Goal: Task Accomplishment & Management: Manage account settings

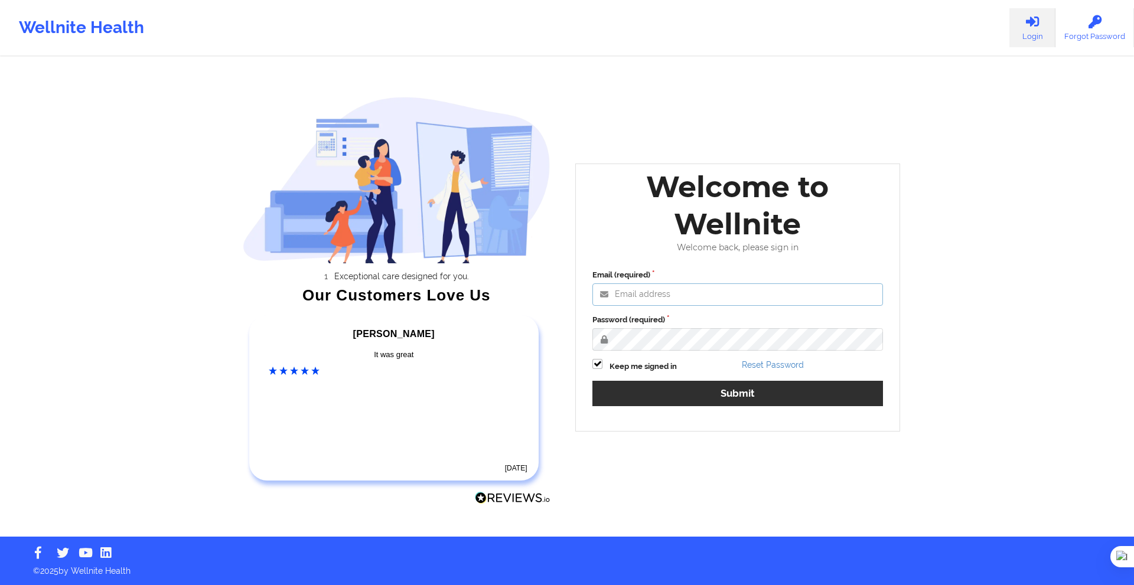
type input "[PERSON_NAME][EMAIL_ADDRESS][DOMAIN_NAME]"
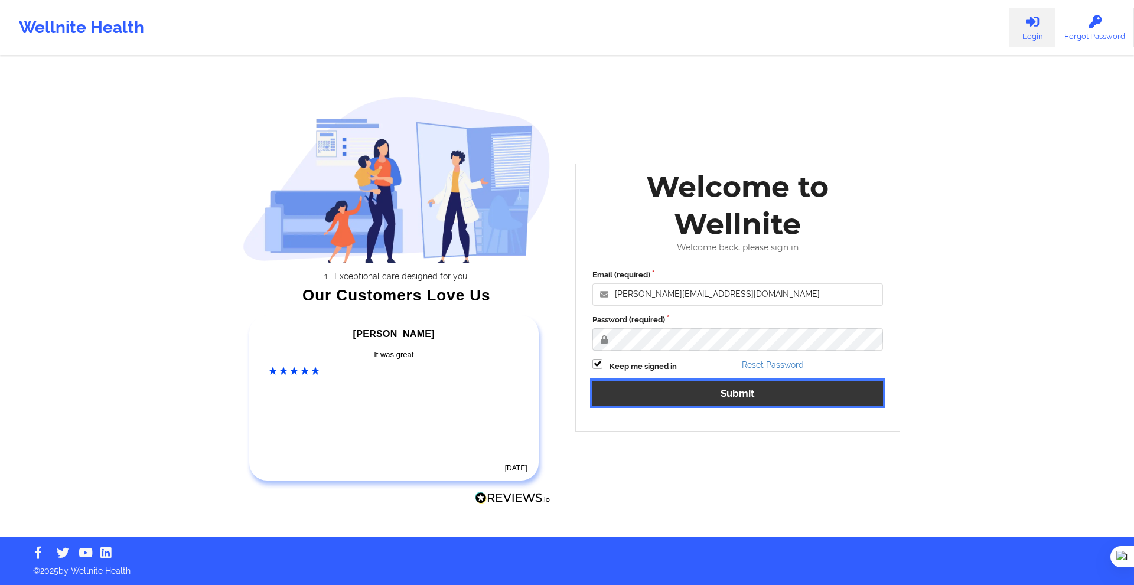
click at [713, 382] on button "Submit" at bounding box center [737, 393] width 290 height 25
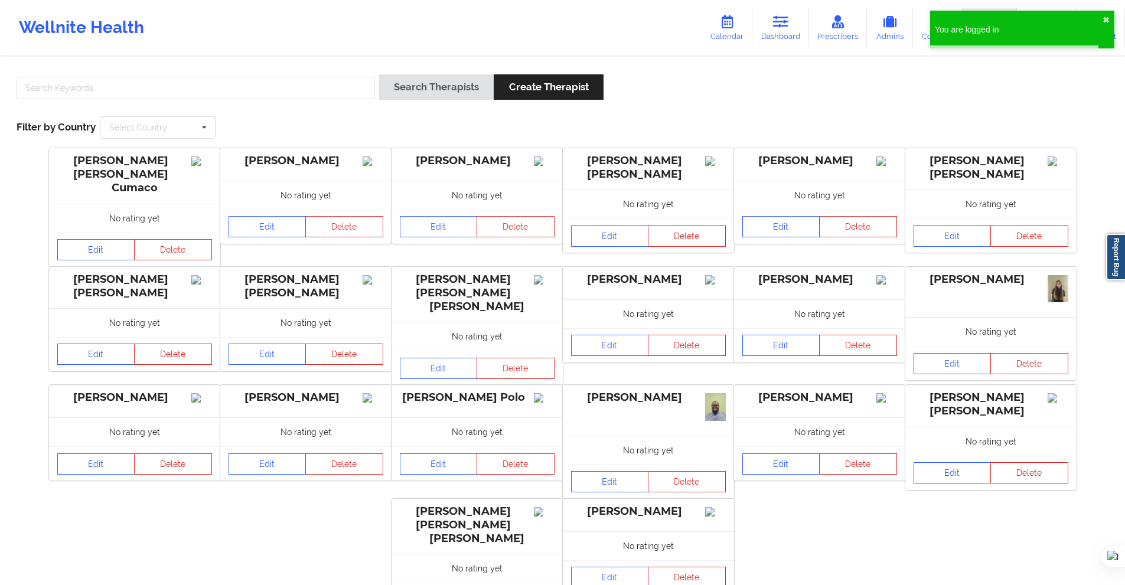
click at [373, 74] on div "Search Therapists Create Therapist Filter by Country Select Country [GEOGRAPHIC…" at bounding box center [562, 106] width 1108 height 81
drag, startPoint x: 362, startPoint y: 81, endPoint x: 374, endPoint y: 84, distance: 12.0
click at [362, 81] on input "text" at bounding box center [196, 88] width 358 height 22
paste input "[EMAIL_ADDRESS][DOMAIN_NAME]"
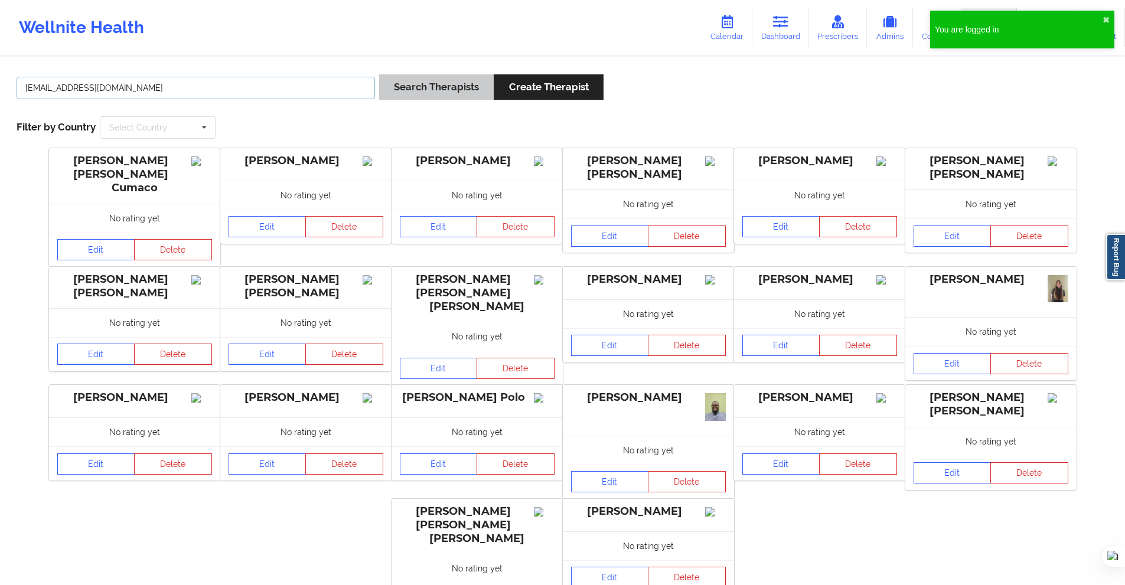
type input "[EMAIL_ADDRESS][DOMAIN_NAME]"
click at [399, 86] on button "Search Therapists" at bounding box center [436, 86] width 115 height 25
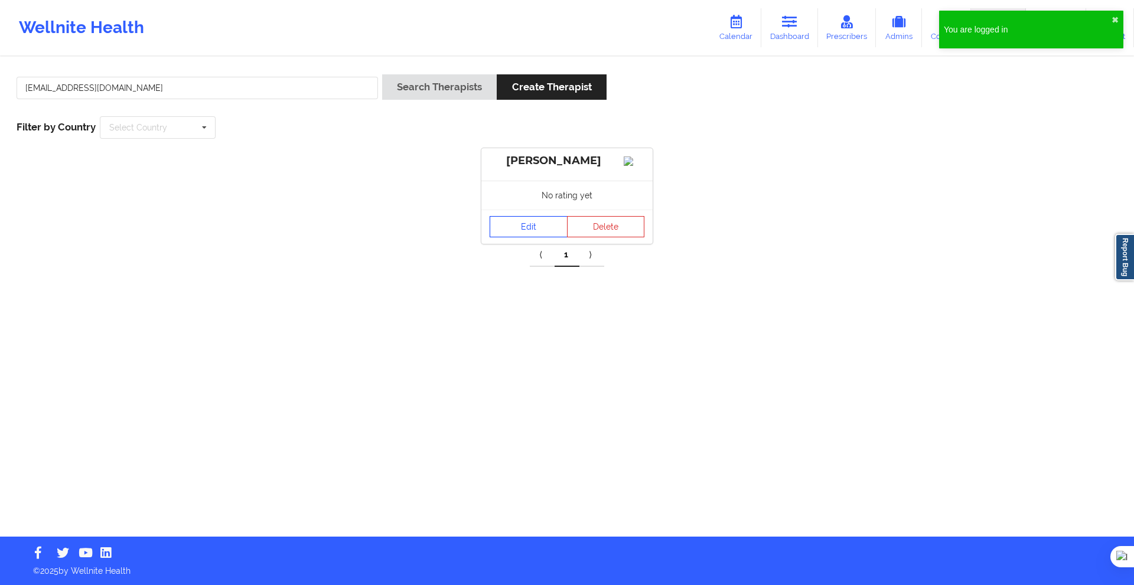
click at [518, 236] on link "Edit" at bounding box center [528, 226] width 78 height 21
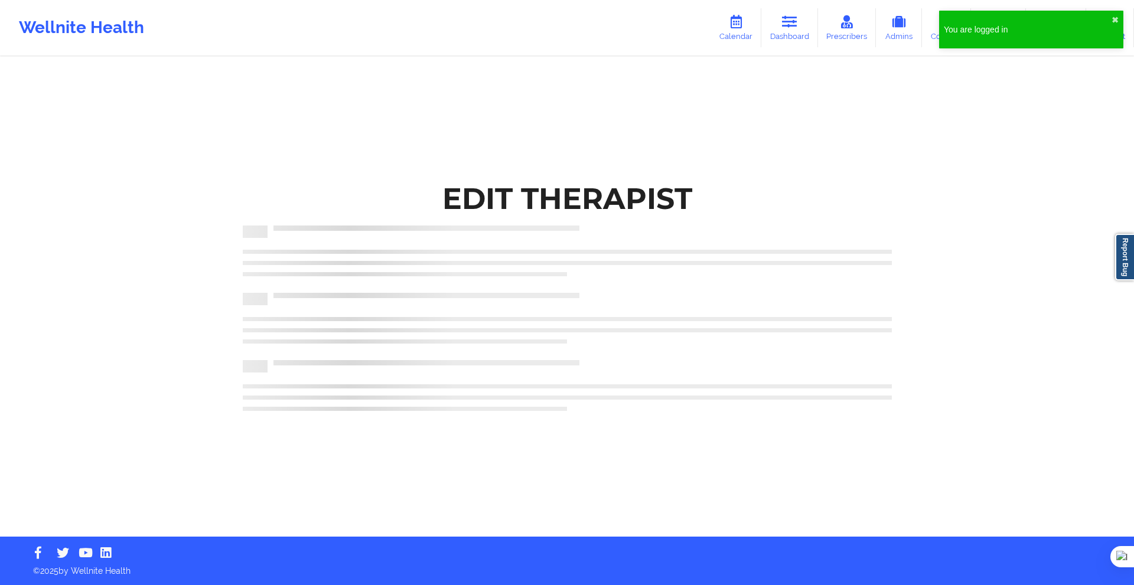
click at [574, 427] on div "Edit Therapist" at bounding box center [567, 298] width 682 height 260
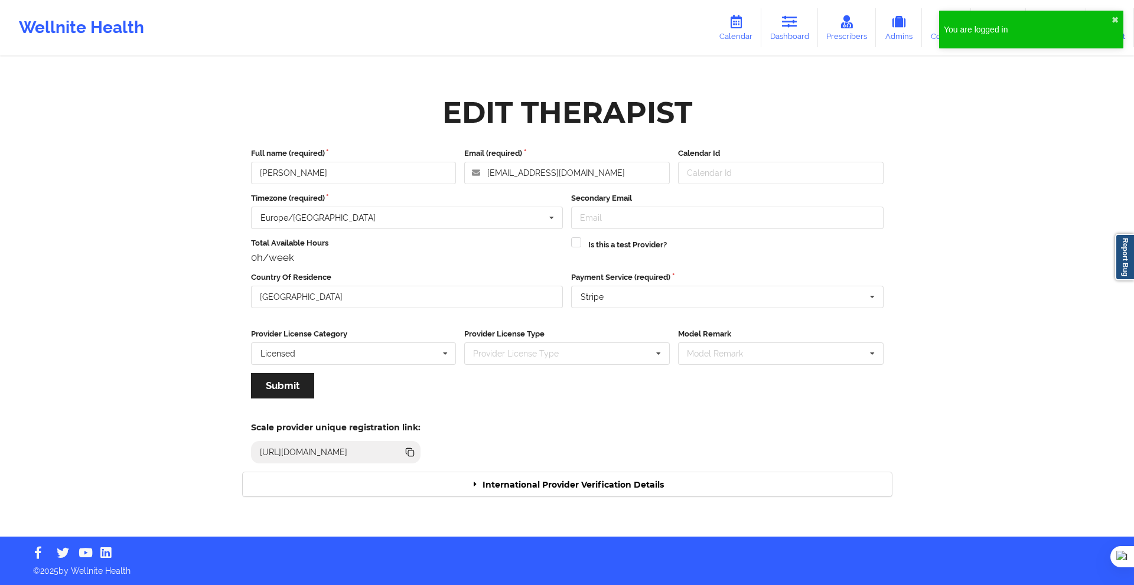
click at [576, 494] on div "International Provider Verification Details" at bounding box center [567, 484] width 649 height 24
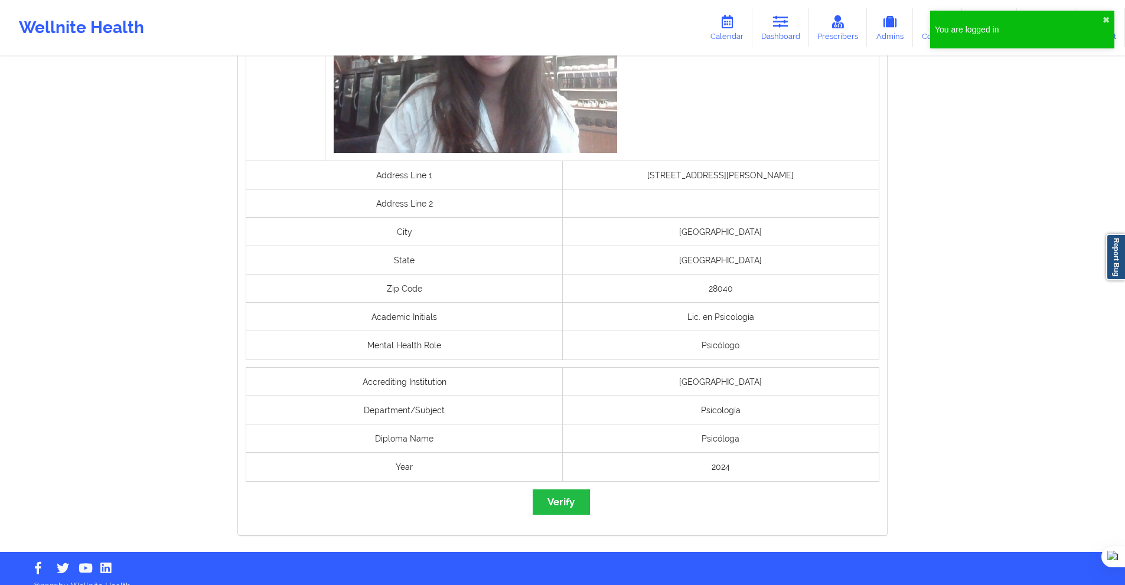
scroll to position [798, 0]
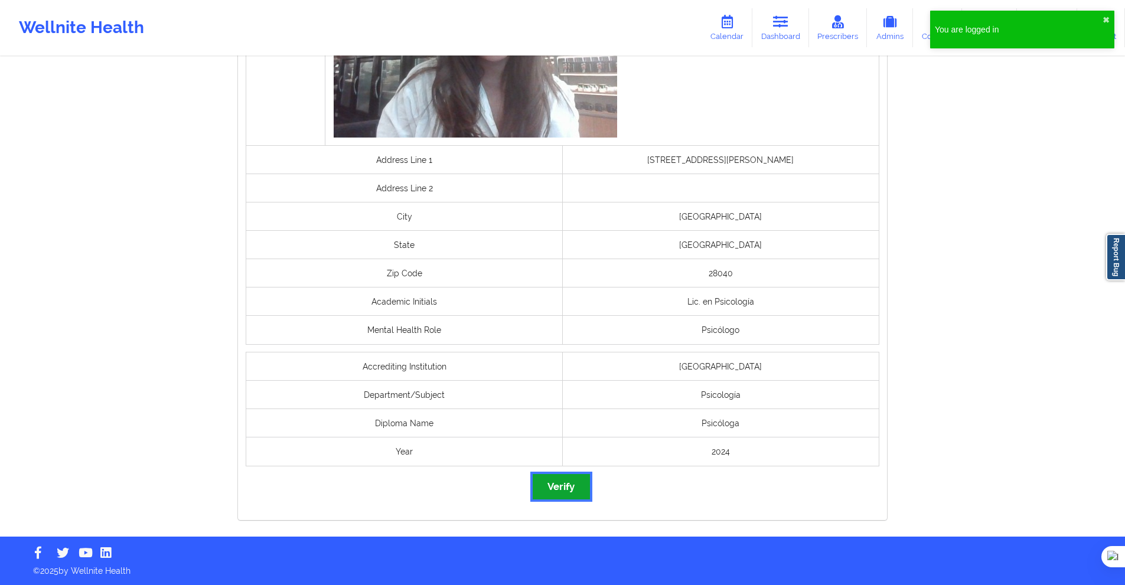
click at [571, 493] on button "Verify" at bounding box center [561, 486] width 57 height 25
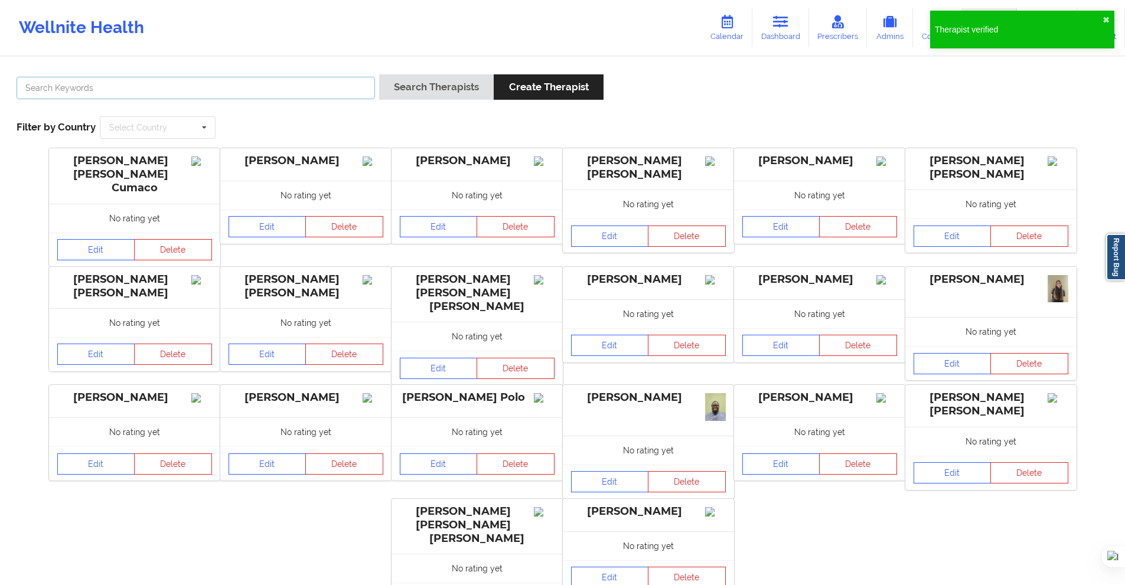
click at [333, 86] on input "text" at bounding box center [196, 88] width 358 height 22
paste input "[PERSON_NAME]"
type input "[PERSON_NAME]"
click at [445, 92] on button "Search Therapists" at bounding box center [436, 86] width 115 height 25
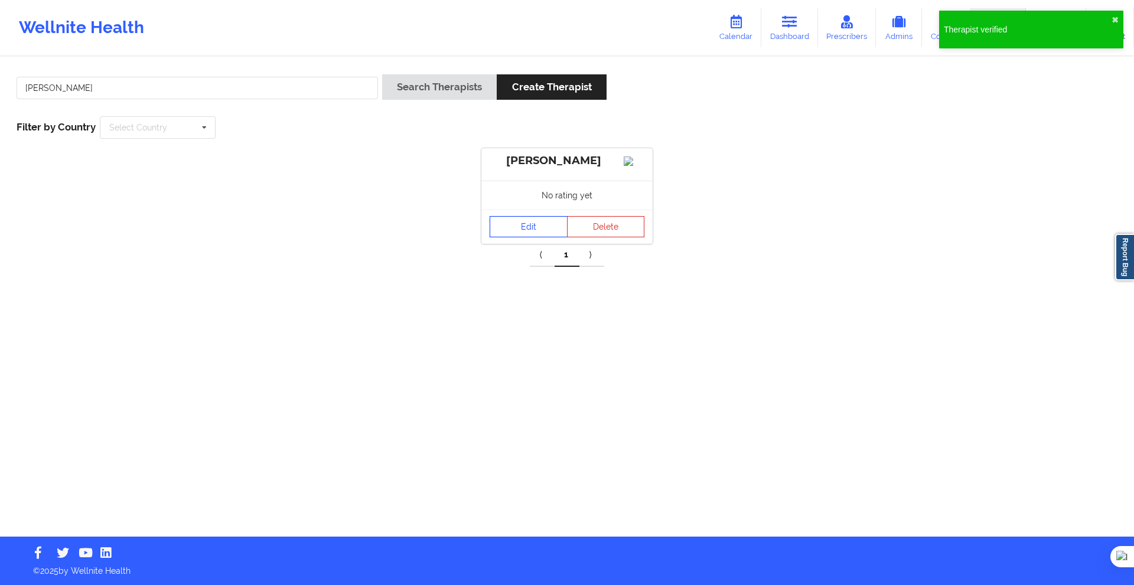
click at [542, 237] on link "Edit" at bounding box center [528, 226] width 78 height 21
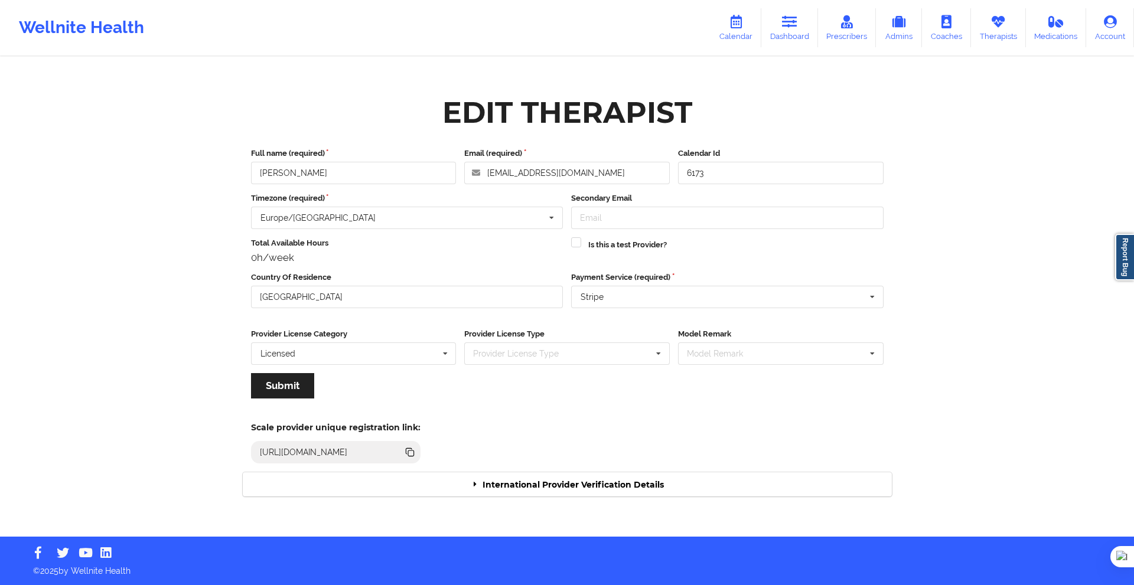
click at [615, 484] on div "International Provider Verification Details" at bounding box center [567, 484] width 649 height 24
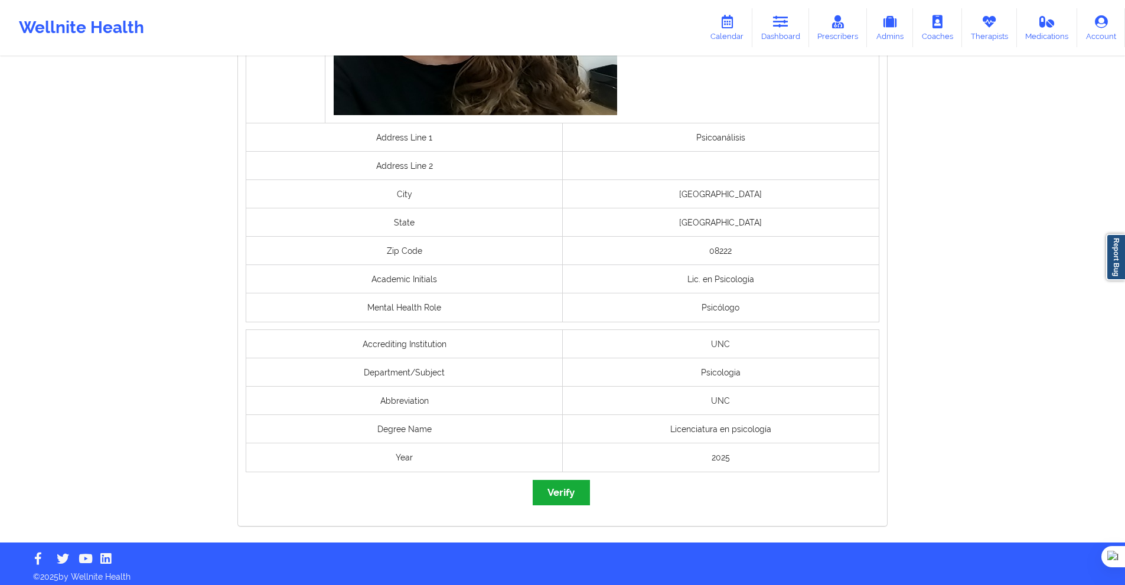
scroll to position [826, 0]
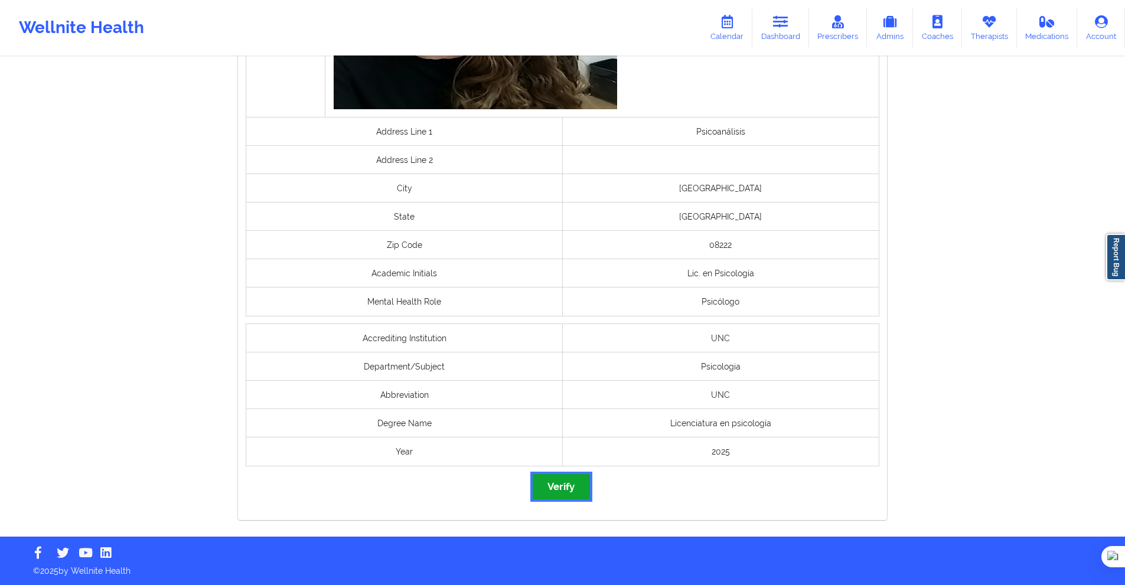
click at [569, 491] on button "Verify" at bounding box center [561, 486] width 57 height 25
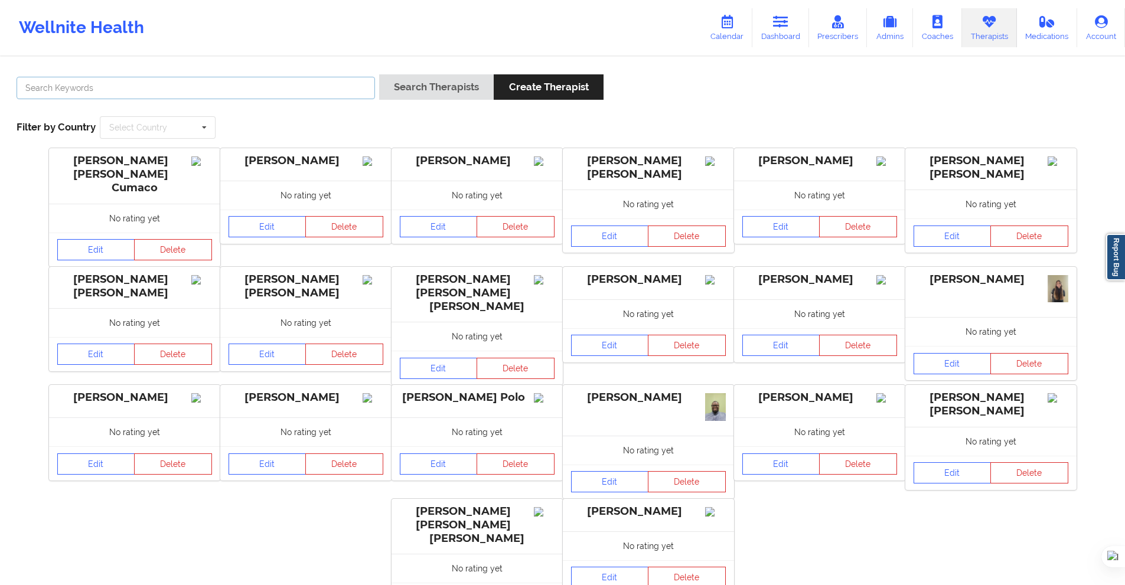
click at [332, 81] on input "text" at bounding box center [196, 88] width 358 height 22
paste input "[PERSON_NAME]"
type input "[PERSON_NAME]"
click at [440, 90] on button "Search Therapists" at bounding box center [436, 86] width 115 height 25
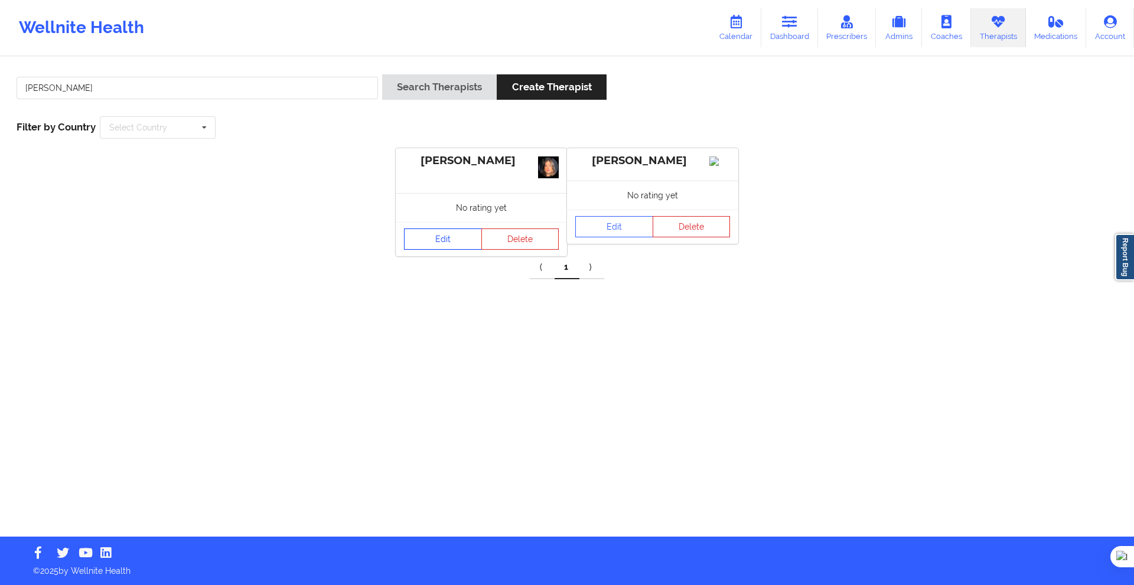
click at [455, 239] on link "Edit" at bounding box center [443, 238] width 78 height 21
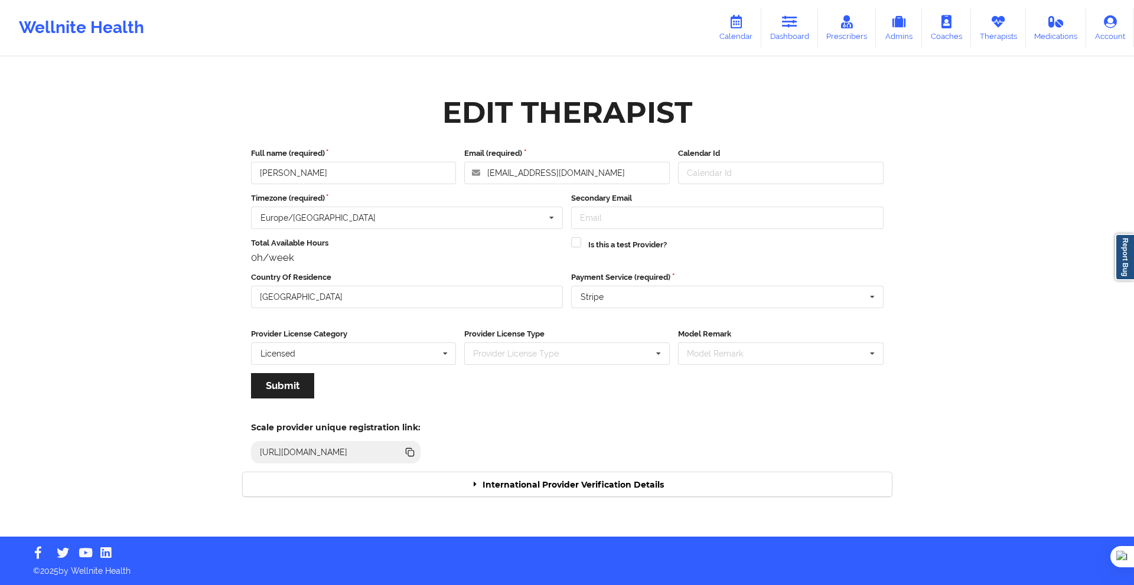
click at [574, 488] on div "International Provider Verification Details" at bounding box center [567, 484] width 649 height 24
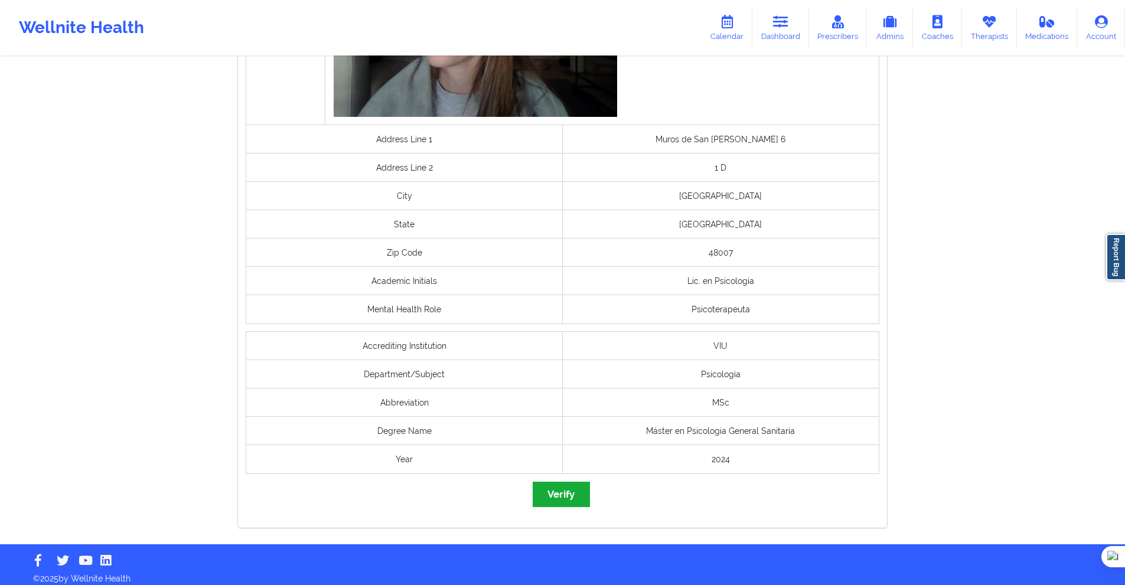
scroll to position [826, 0]
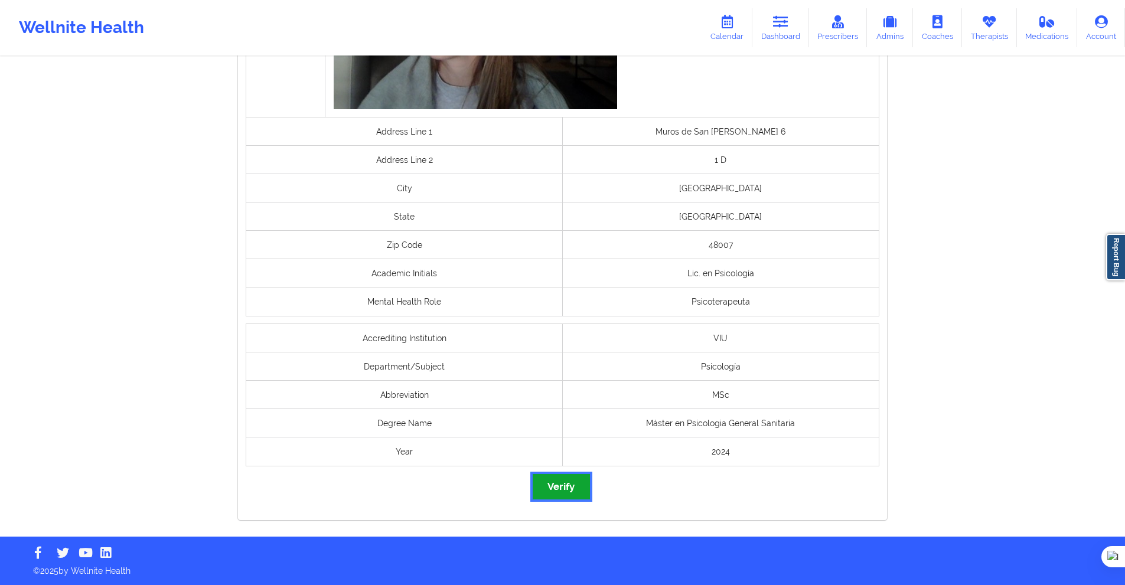
click at [576, 486] on button "Verify" at bounding box center [561, 486] width 57 height 25
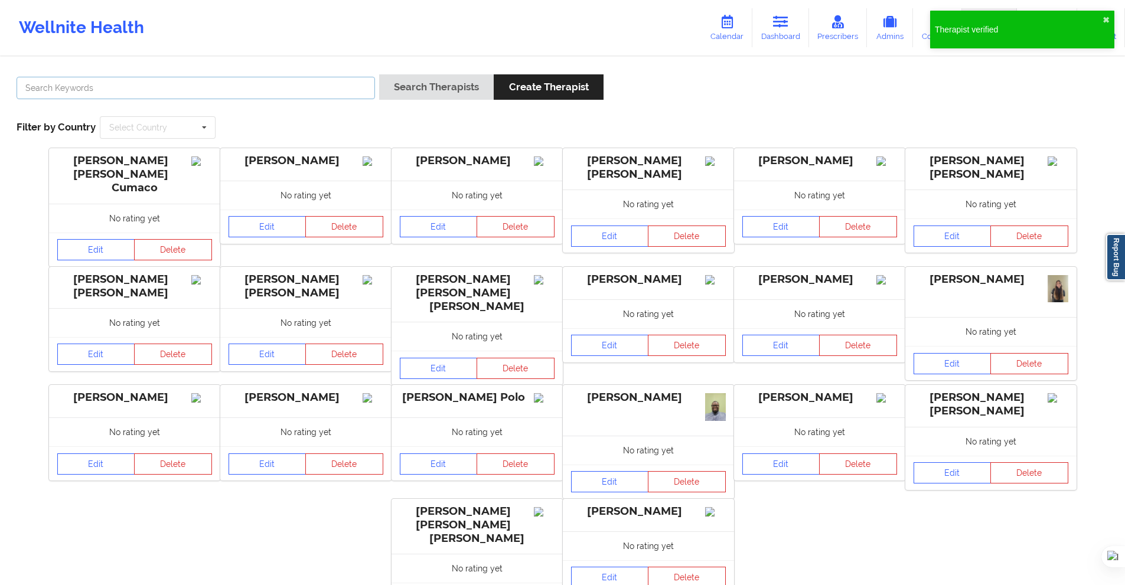
click at [292, 81] on input "text" at bounding box center [196, 88] width 358 height 22
paste input "[PERSON_NAME] [PERSON_NAME]"
type input "[PERSON_NAME] [PERSON_NAME]"
click at [393, 103] on div "[PERSON_NAME] [PERSON_NAME] Search Therapists Create Therapist Filter by Countr…" at bounding box center [562, 106] width 1108 height 81
click at [393, 103] on div "Search Therapists Create Therapist" at bounding box center [491, 91] width 224 height 34
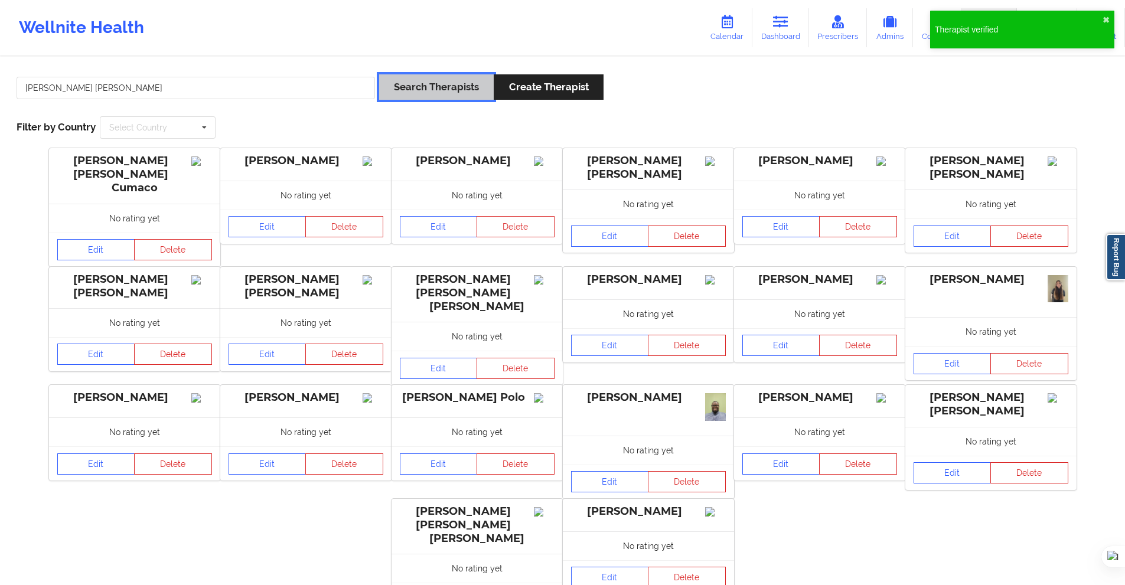
click at [398, 100] on button "Search Therapists" at bounding box center [436, 86] width 115 height 25
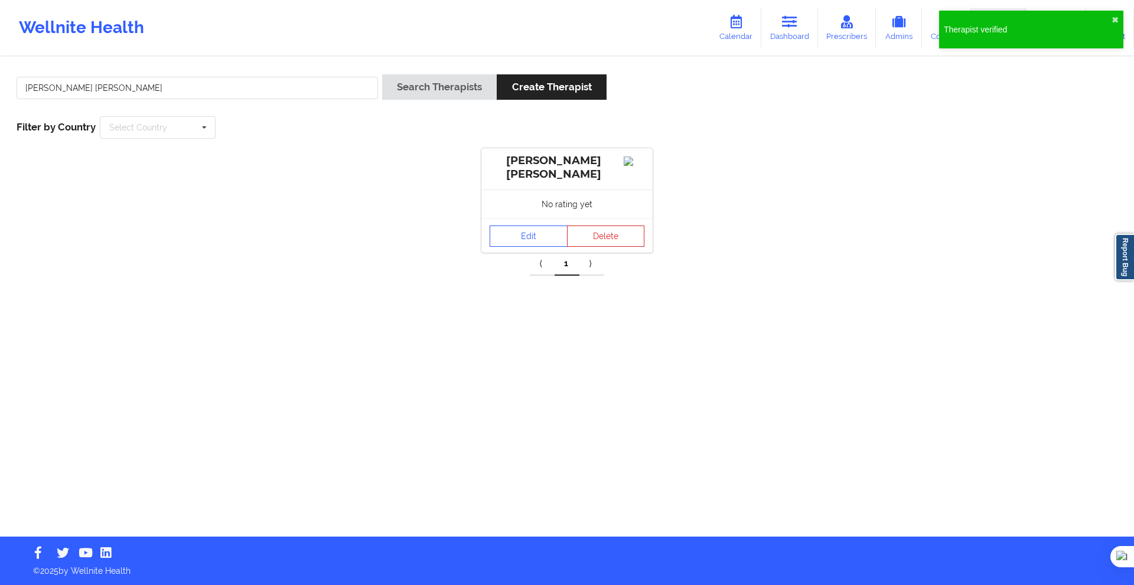
click at [546, 223] on div "Edit Delete" at bounding box center [566, 235] width 171 height 34
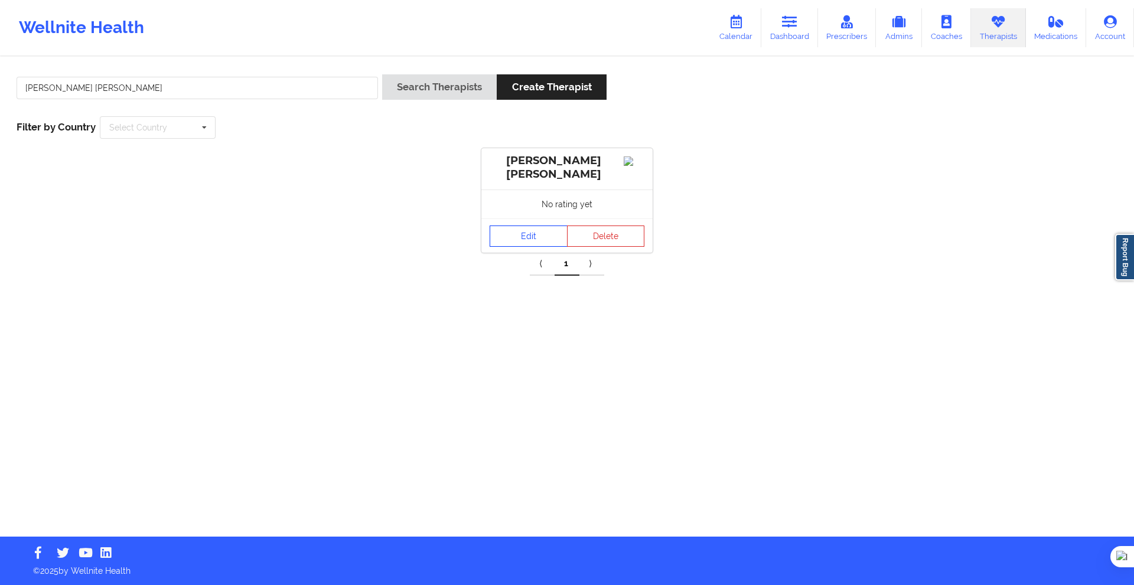
click at [526, 238] on link "Edit" at bounding box center [528, 236] width 78 height 21
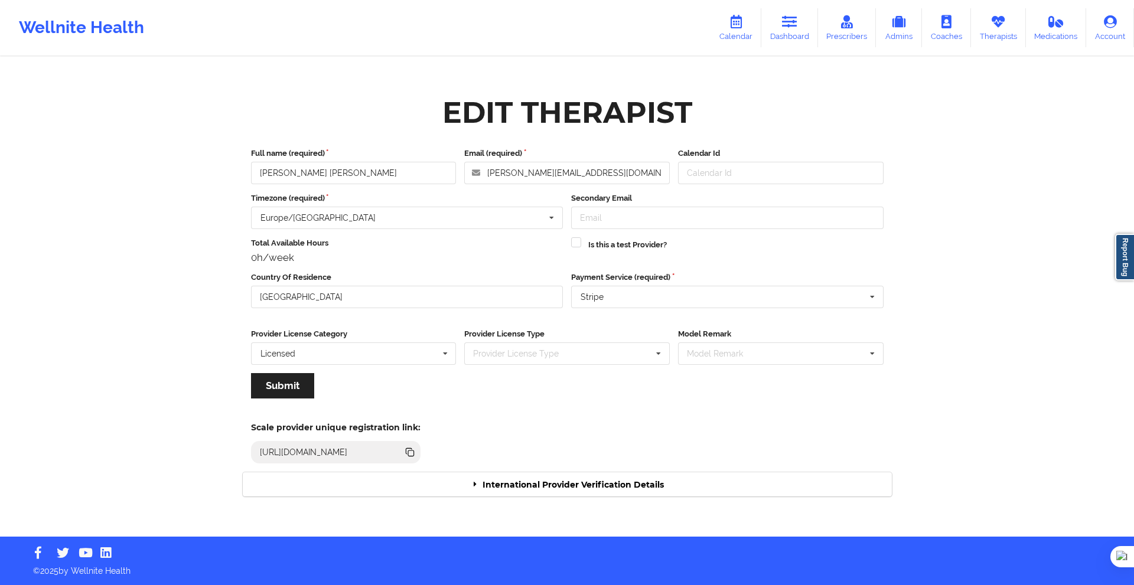
drag, startPoint x: 584, startPoint y: 462, endPoint x: 592, endPoint y: 486, distance: 24.7
click at [584, 464] on div "Scale provider unique registration link: [URL][DOMAIN_NAME]" at bounding box center [566, 439] width 665 height 65
click at [592, 486] on div "International Provider Verification Details" at bounding box center [567, 484] width 649 height 24
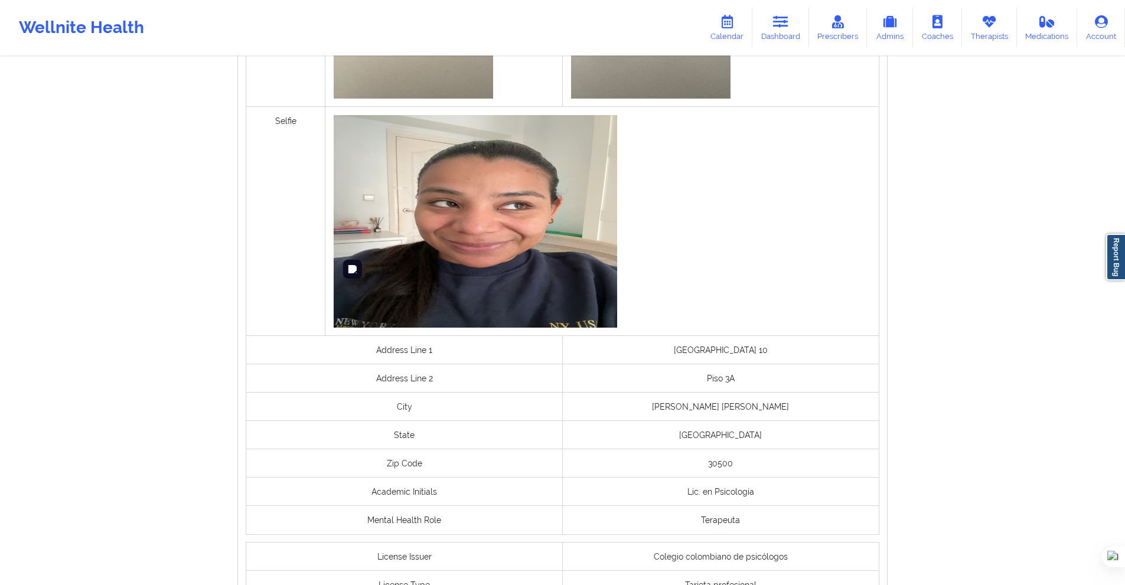
scroll to position [826, 0]
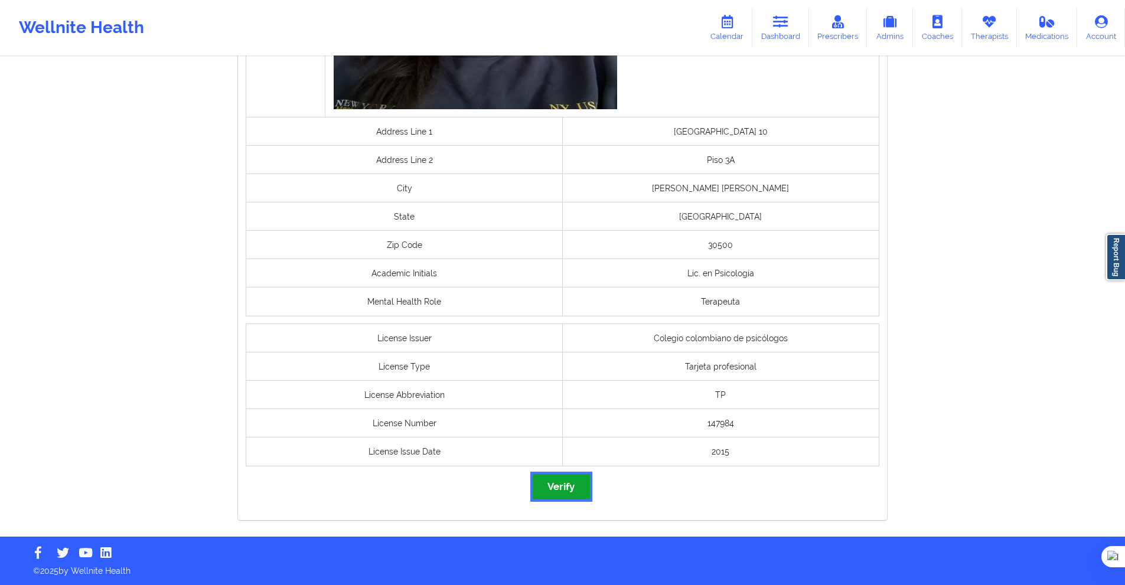
click at [569, 482] on button "Verify" at bounding box center [561, 486] width 57 height 25
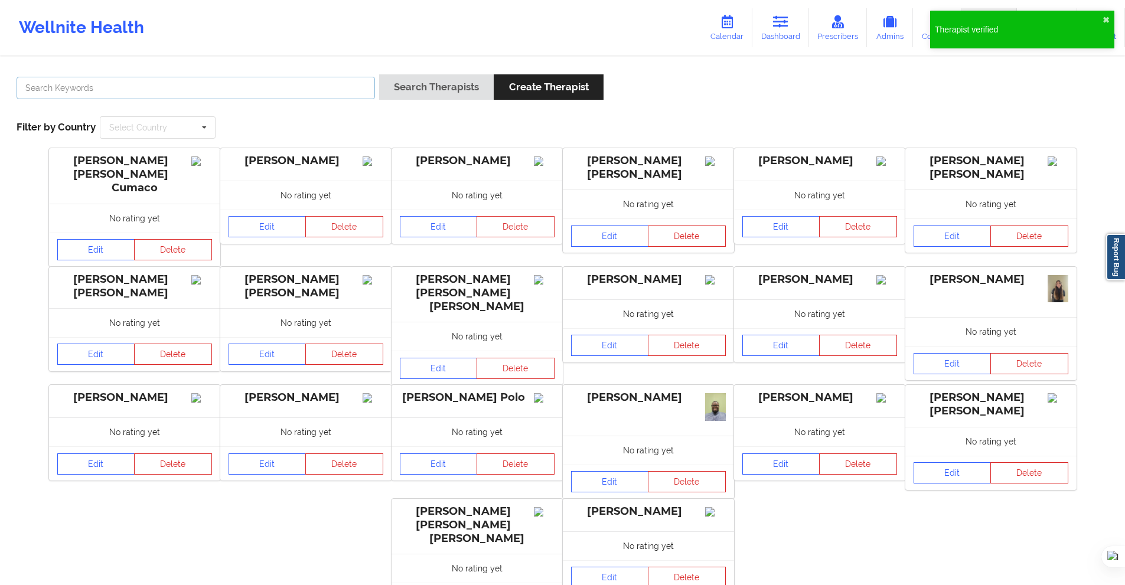
click at [257, 94] on input "text" at bounding box center [196, 88] width 358 height 22
paste input "[DATE][PERSON_NAME]"
type input "[DATE][PERSON_NAME]"
click at [415, 95] on button "Search Therapists" at bounding box center [436, 86] width 115 height 25
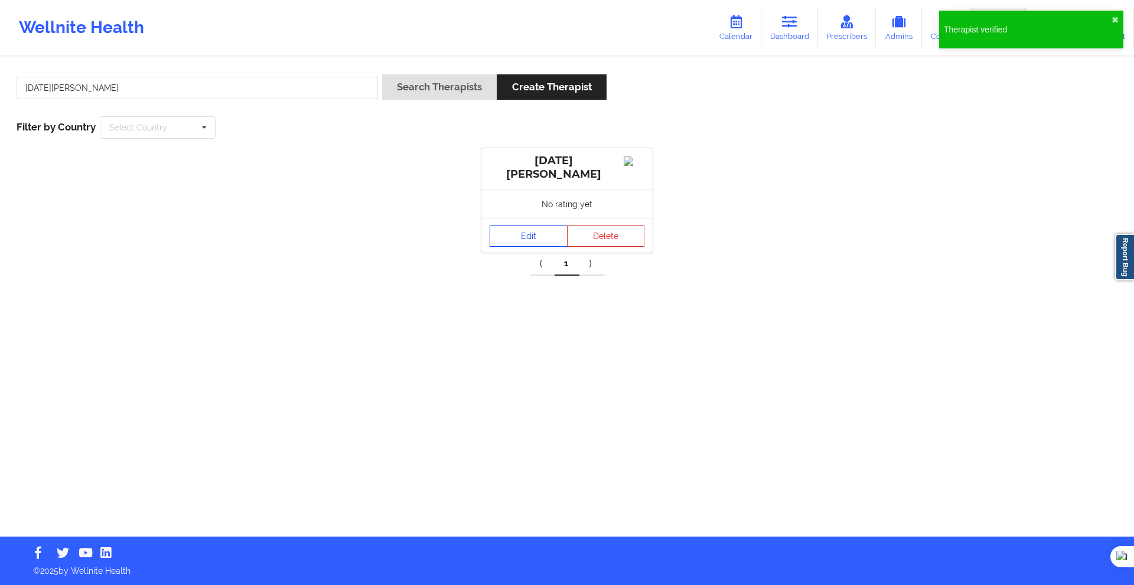
click at [540, 234] on link "Edit" at bounding box center [528, 236] width 78 height 21
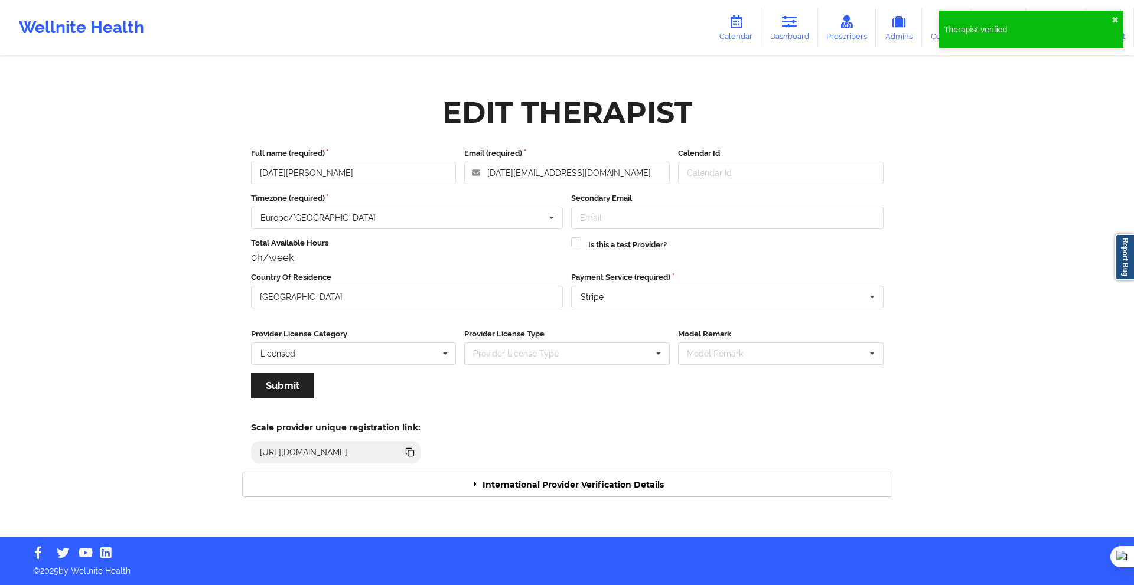
drag, startPoint x: 589, startPoint y: 475, endPoint x: 593, endPoint y: 482, distance: 8.0
click at [590, 476] on div "Edit Therapist Full name (required) [DATE][PERSON_NAME] Email (required) [PERSO…" at bounding box center [566, 297] width 665 height 415
click at [594, 482] on div "International Provider Verification Details" at bounding box center [567, 484] width 649 height 24
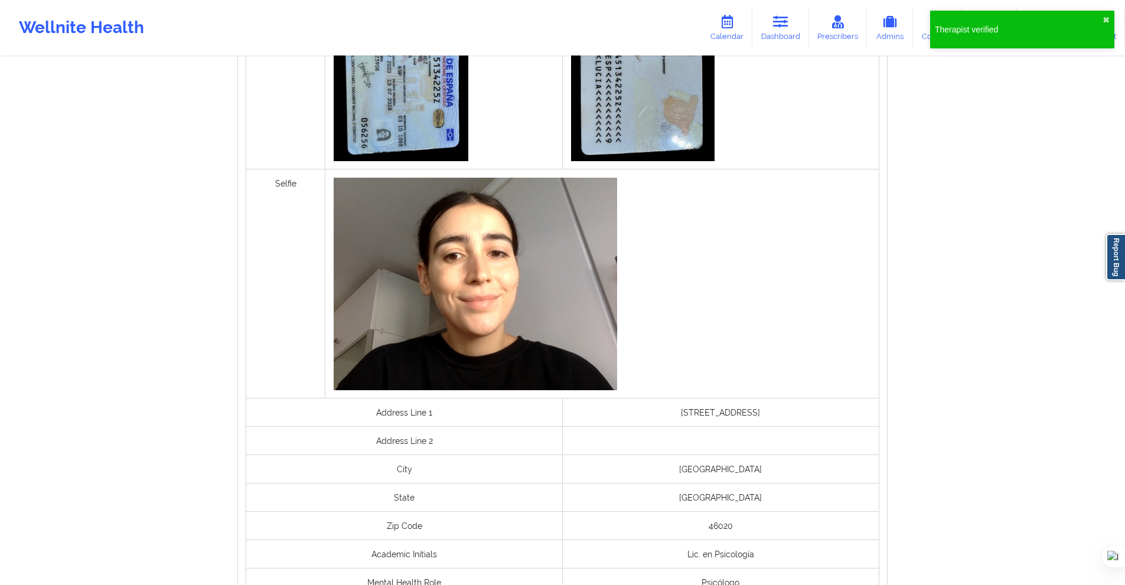
scroll to position [708, 0]
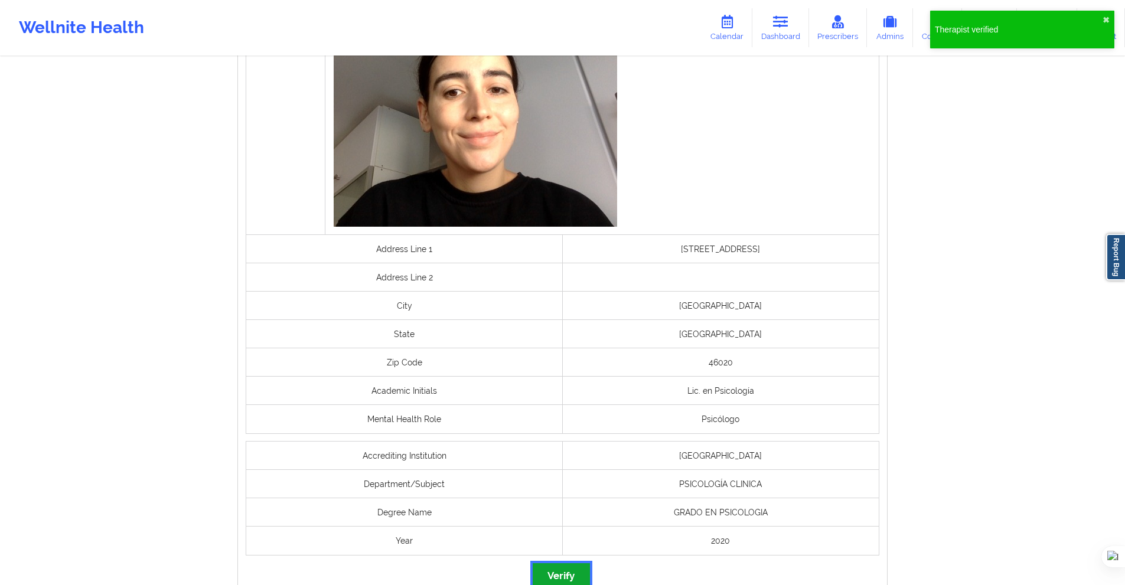
click at [567, 563] on button "Verify" at bounding box center [561, 575] width 57 height 25
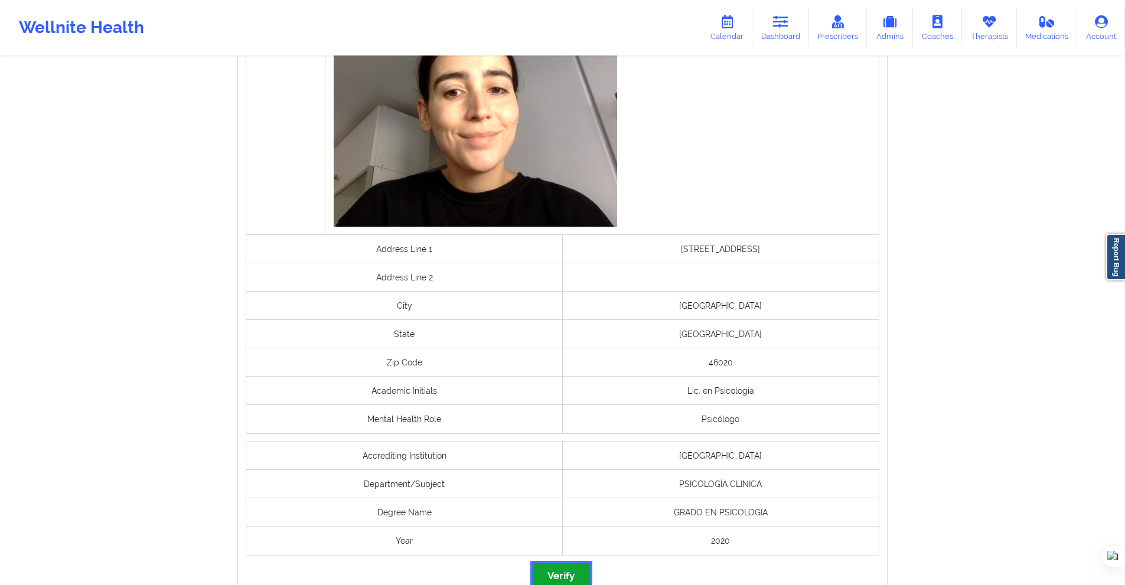
click at [570, 564] on button "Verify" at bounding box center [561, 575] width 57 height 25
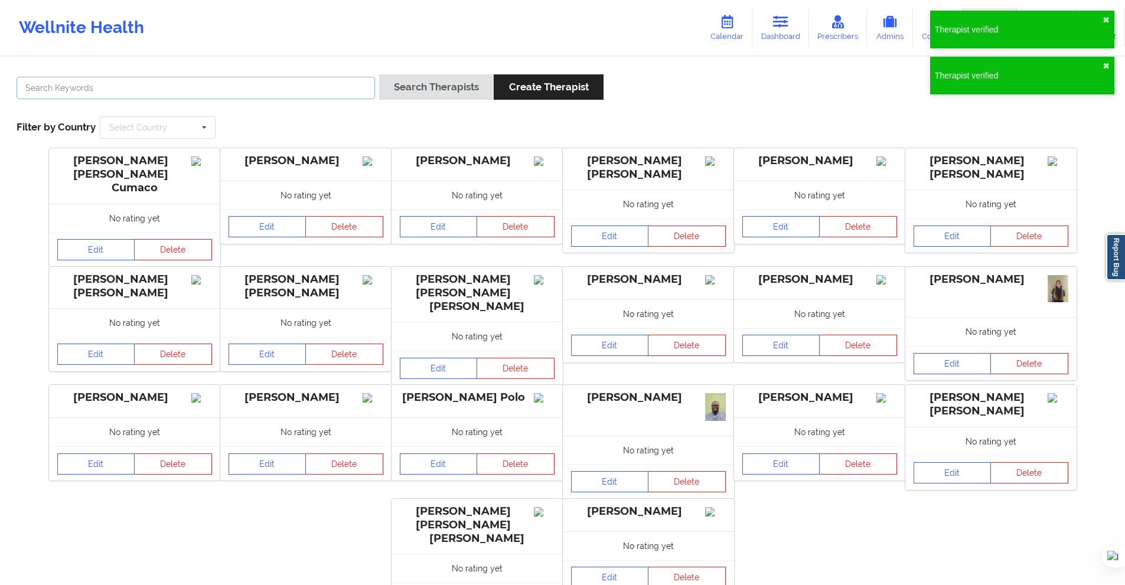
click at [279, 89] on input "text" at bounding box center [196, 88] width 358 height 22
paste input "[PERSON_NAME]"
type input "[PERSON_NAME]"
click at [427, 97] on button "Search Therapists" at bounding box center [436, 86] width 115 height 25
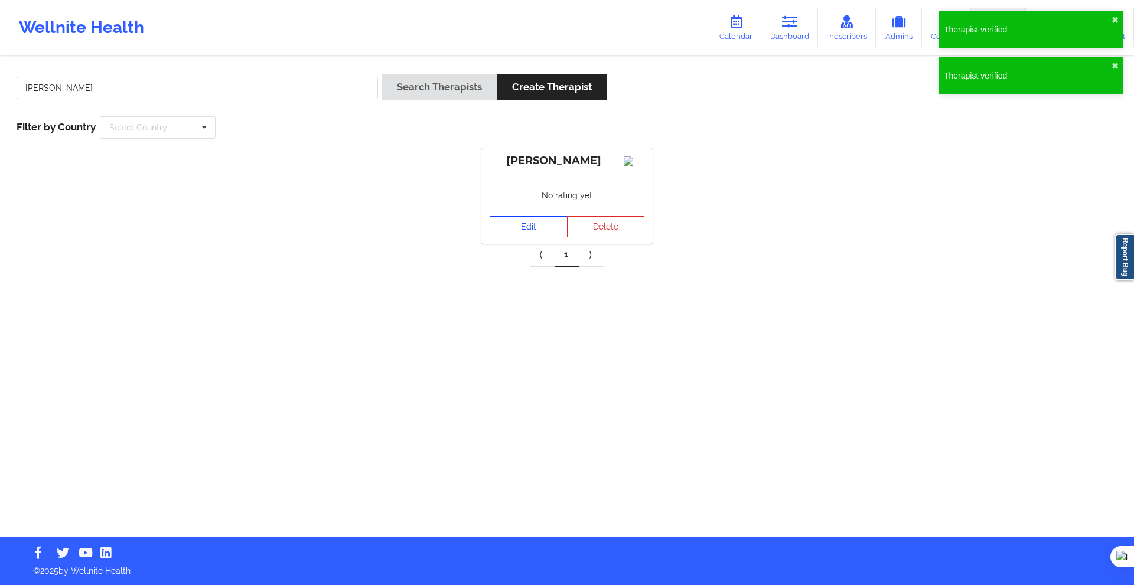
click at [526, 237] on link "Edit" at bounding box center [528, 226] width 78 height 21
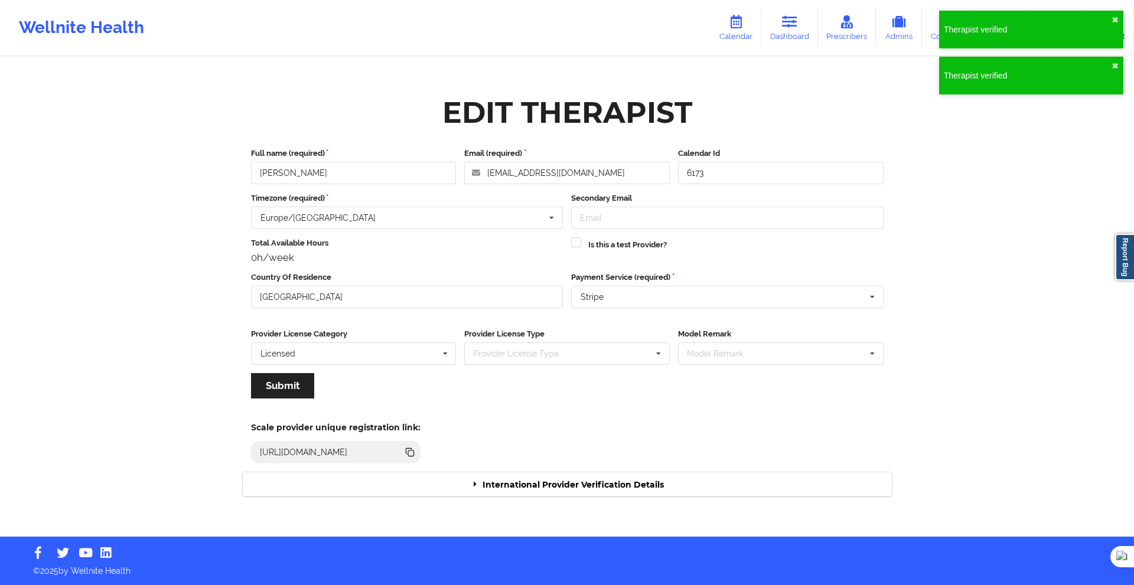
click at [580, 467] on div "Scale provider unique registration link: [URL][DOMAIN_NAME]" at bounding box center [566, 439] width 665 height 65
click at [587, 476] on div "International Provider Verification Details" at bounding box center [567, 484] width 649 height 24
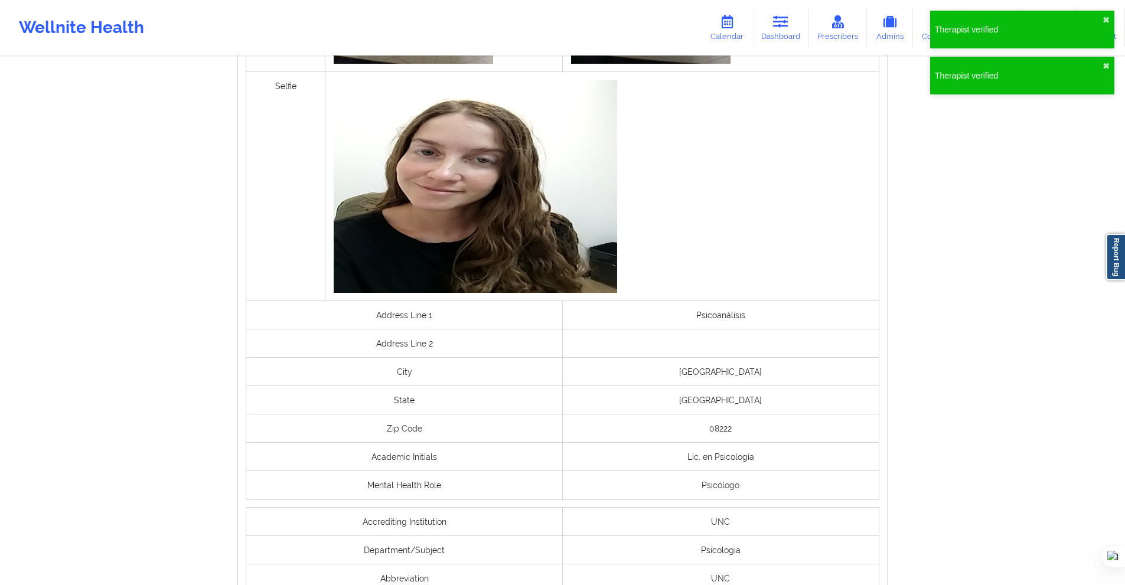
scroll to position [627, 0]
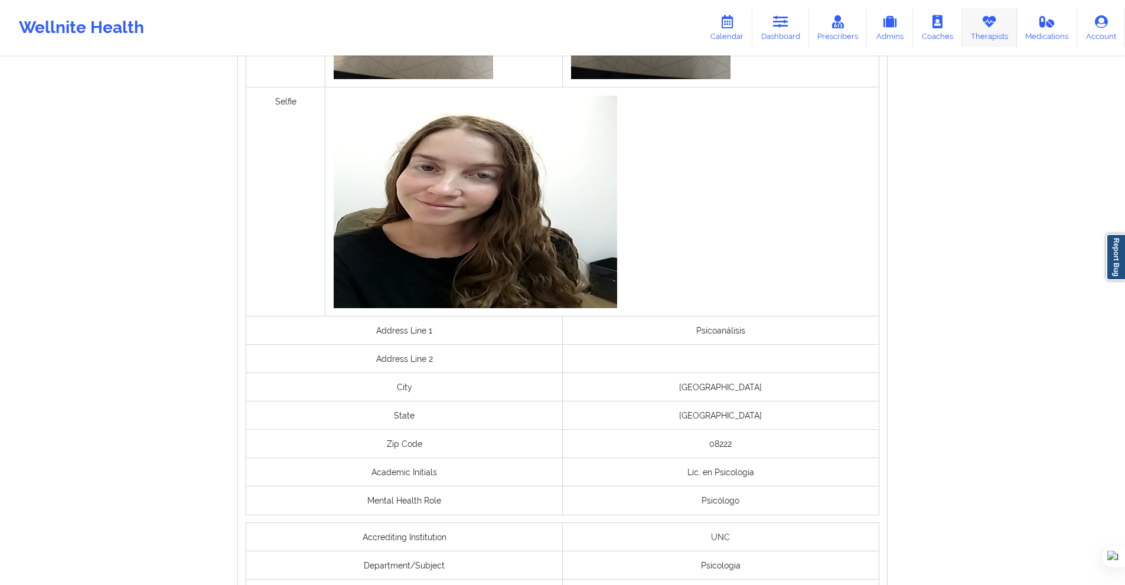
click at [1004, 15] on link "Therapists" at bounding box center [989, 27] width 55 height 39
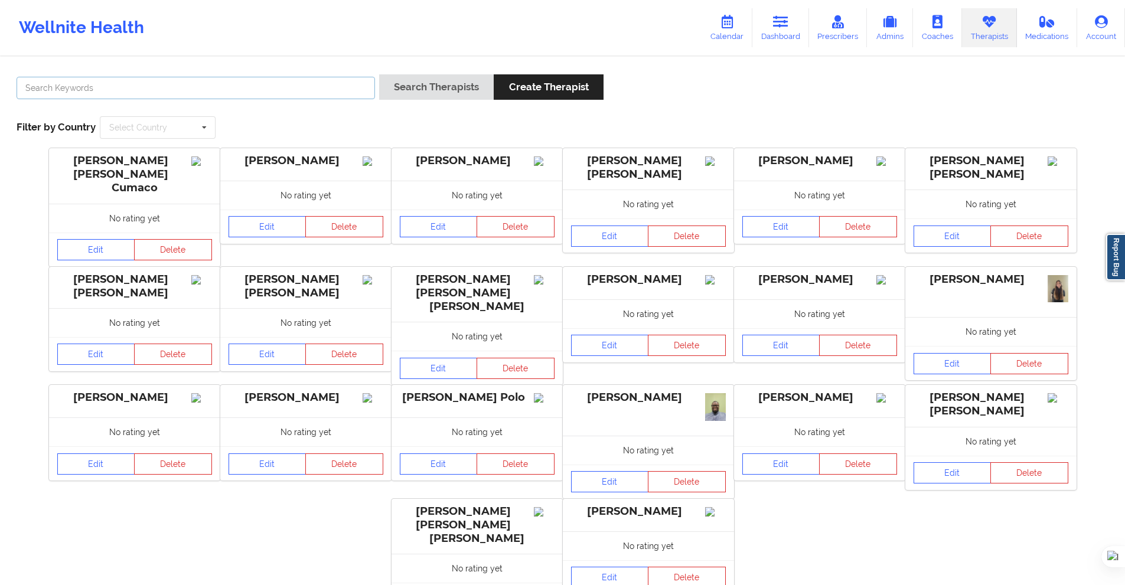
click at [354, 92] on input "text" at bounding box center [196, 88] width 358 height 22
paste input "[PERSON_NAME] [PERSON_NAME]"
type input "[PERSON_NAME] [PERSON_NAME]"
click at [404, 97] on button "Search Therapists" at bounding box center [436, 86] width 115 height 25
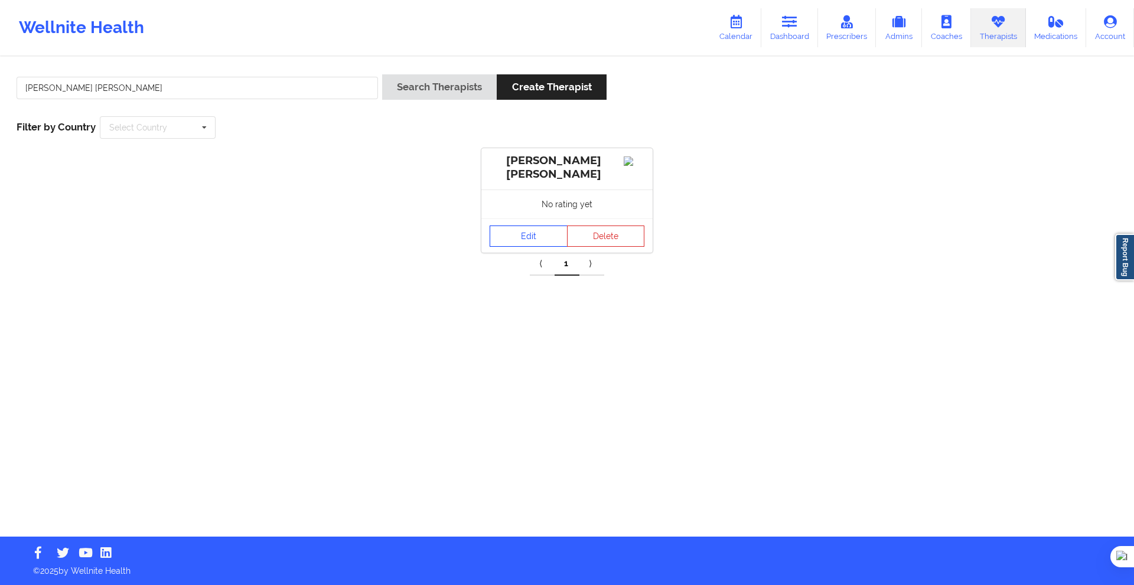
click at [517, 236] on link "Edit" at bounding box center [528, 236] width 78 height 21
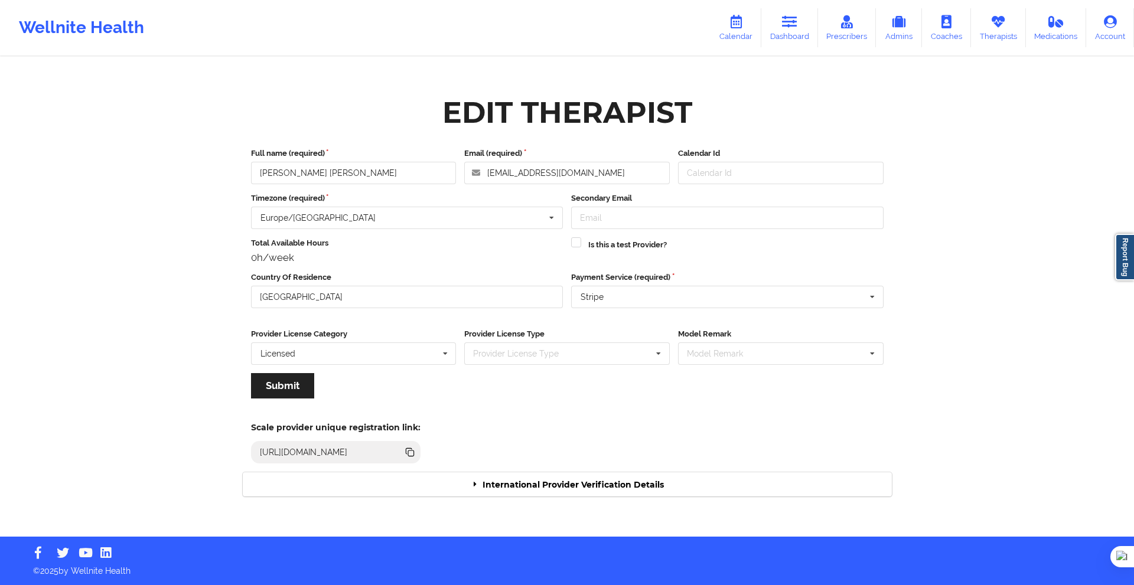
click at [558, 476] on div "International Provider Verification Details" at bounding box center [567, 484] width 649 height 24
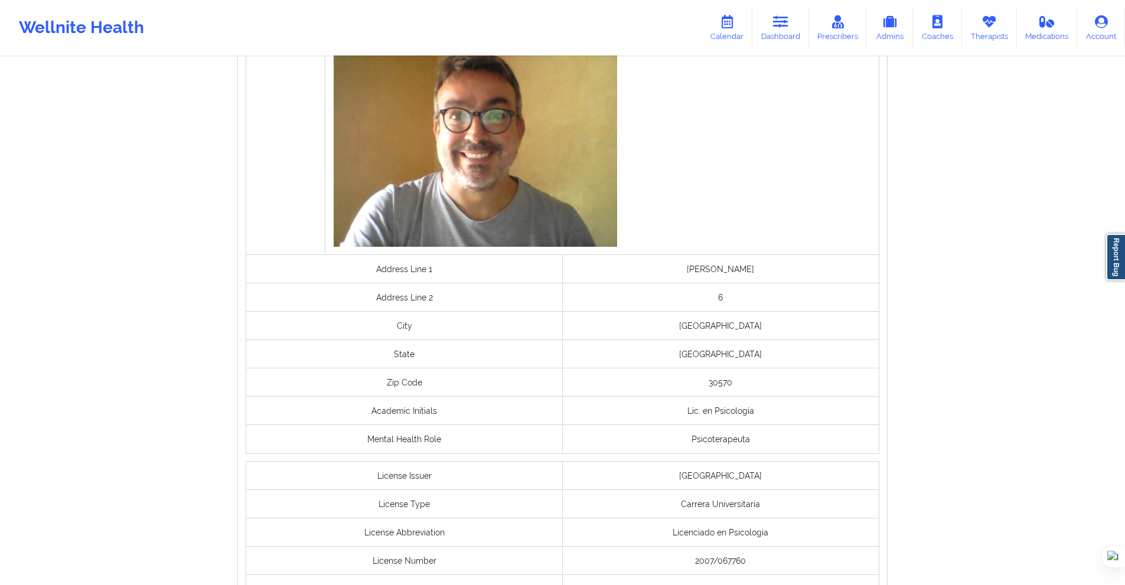
scroll to position [779, 0]
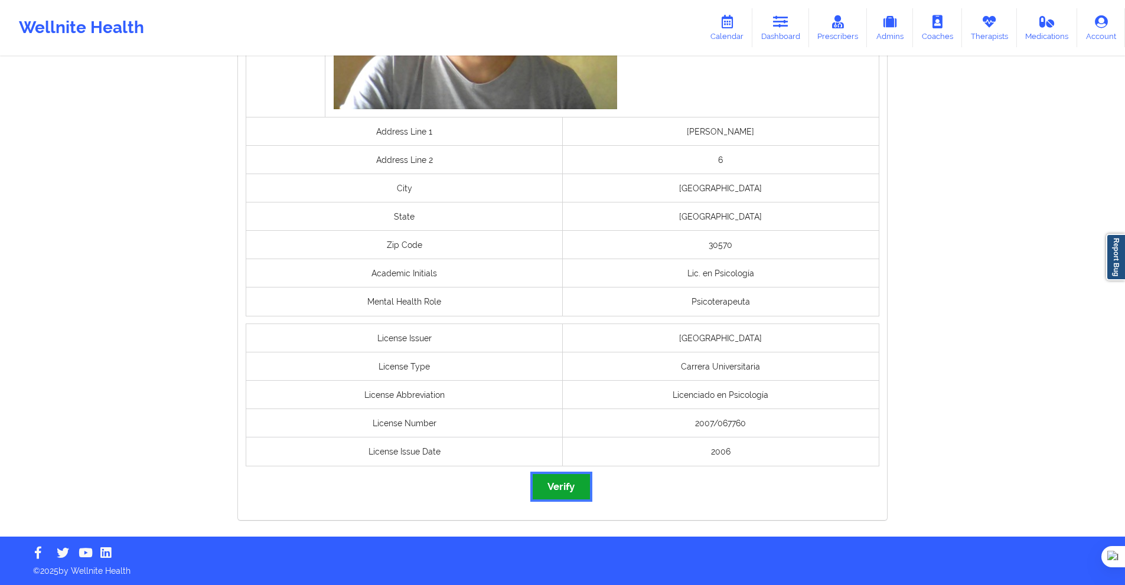
click at [567, 494] on button "Verify" at bounding box center [561, 486] width 57 height 25
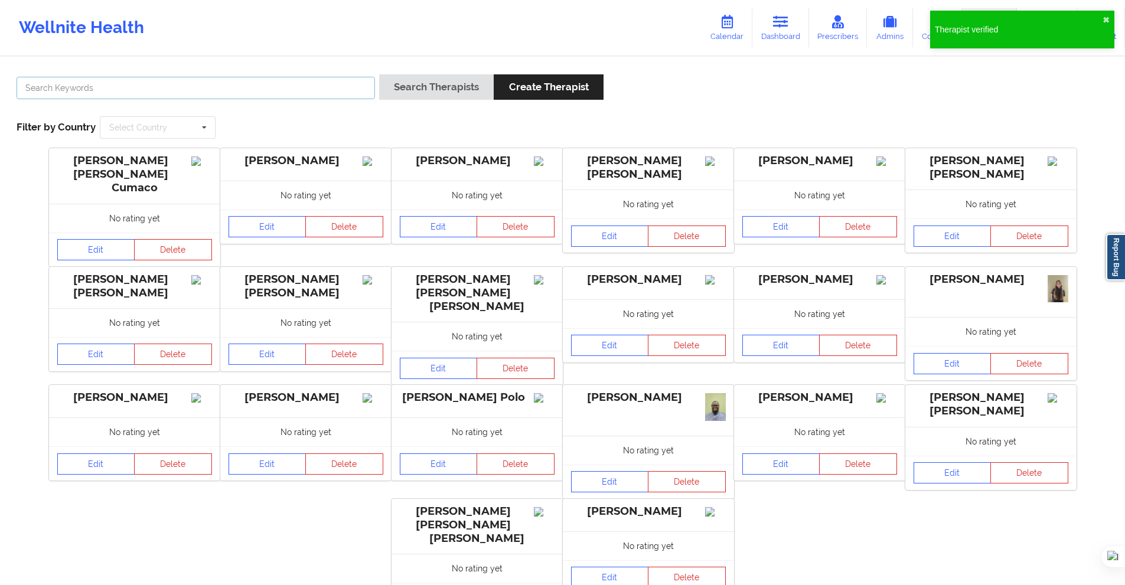
click at [353, 91] on input "text" at bounding box center [196, 88] width 358 height 22
paste input "[PERSON_NAME] [PERSON_NAME]"
type input "[PERSON_NAME] [PERSON_NAME]"
click at [444, 90] on button "Search Therapists" at bounding box center [436, 86] width 115 height 25
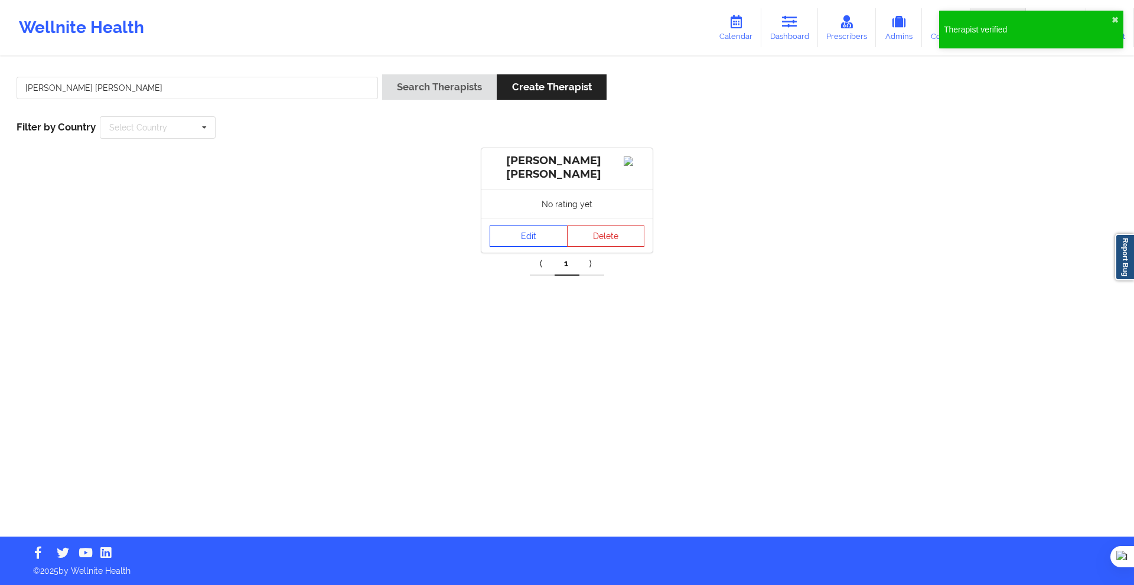
click at [526, 240] on link "Edit" at bounding box center [528, 236] width 78 height 21
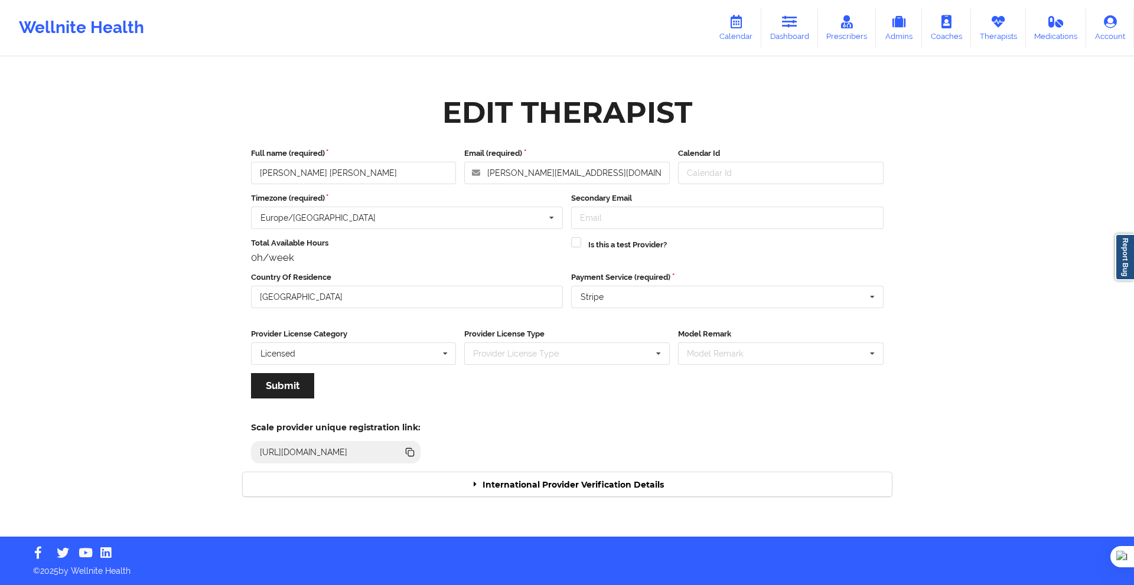
drag, startPoint x: 544, startPoint y: 493, endPoint x: 542, endPoint y: 485, distance: 8.5
click at [543, 490] on div "International Provider Verification Details" at bounding box center [567, 484] width 649 height 24
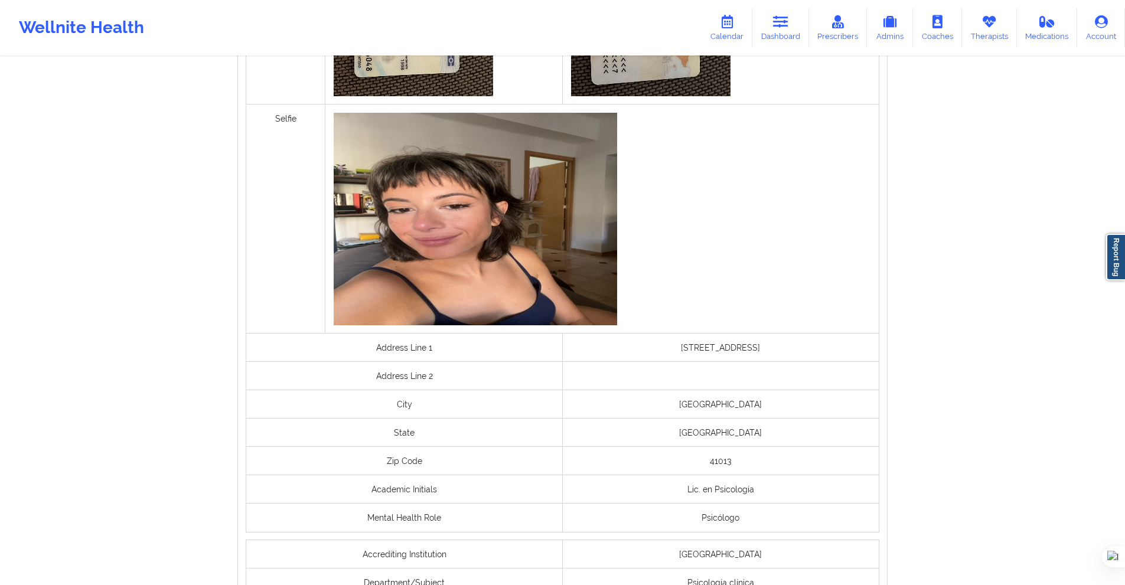
scroll to position [767, 0]
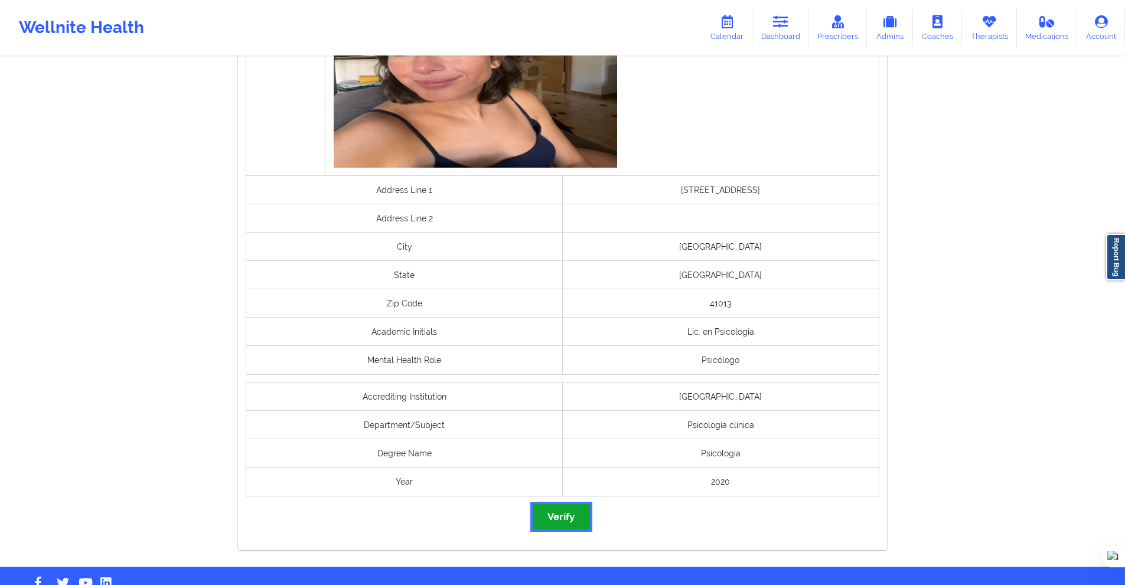
click at [560, 504] on button "Verify" at bounding box center [561, 516] width 57 height 25
click at [574, 526] on button "Verify" at bounding box center [561, 516] width 57 height 25
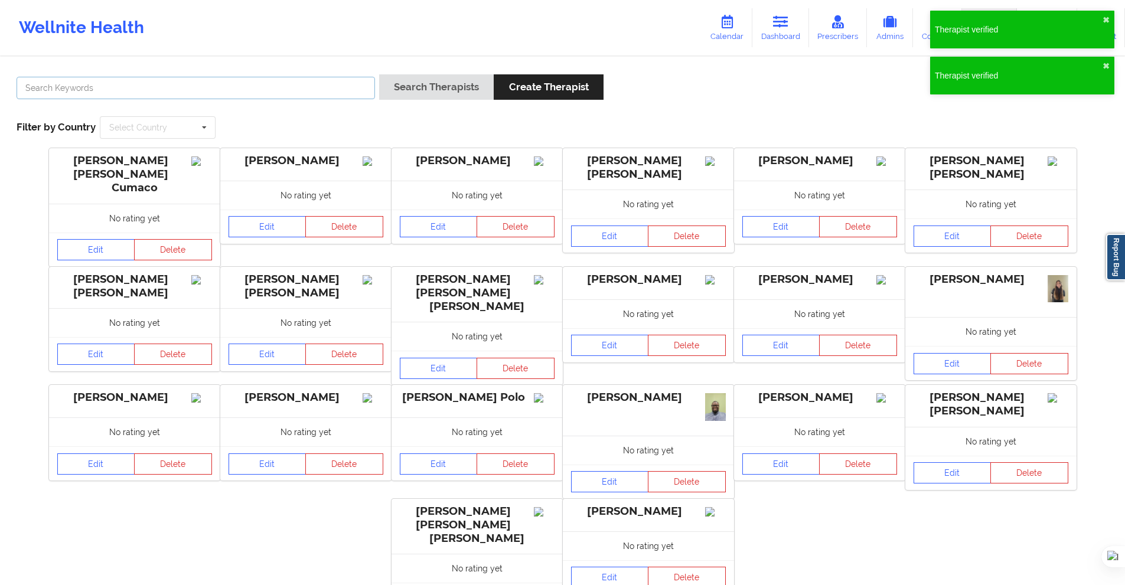
click at [372, 87] on input "text" at bounding box center [196, 88] width 358 height 22
paste input "[PERSON_NAME] [PERSON_NAME] Bournissen"
type input "[PERSON_NAME] [PERSON_NAME] Bournissen"
click at [398, 92] on button "Search Therapists" at bounding box center [436, 86] width 115 height 25
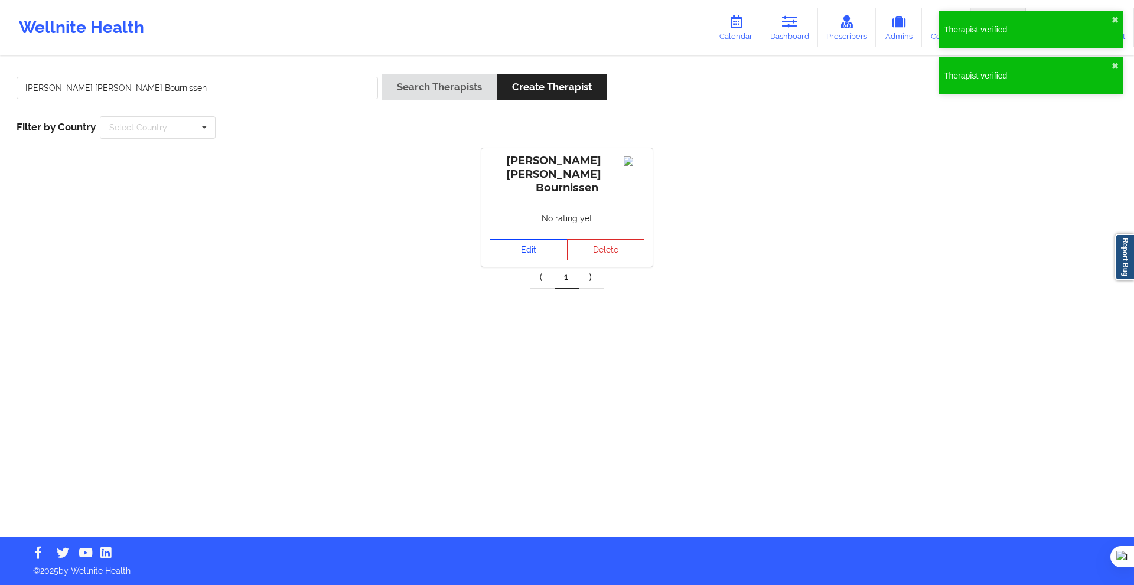
click at [524, 241] on link "Edit" at bounding box center [528, 249] width 78 height 21
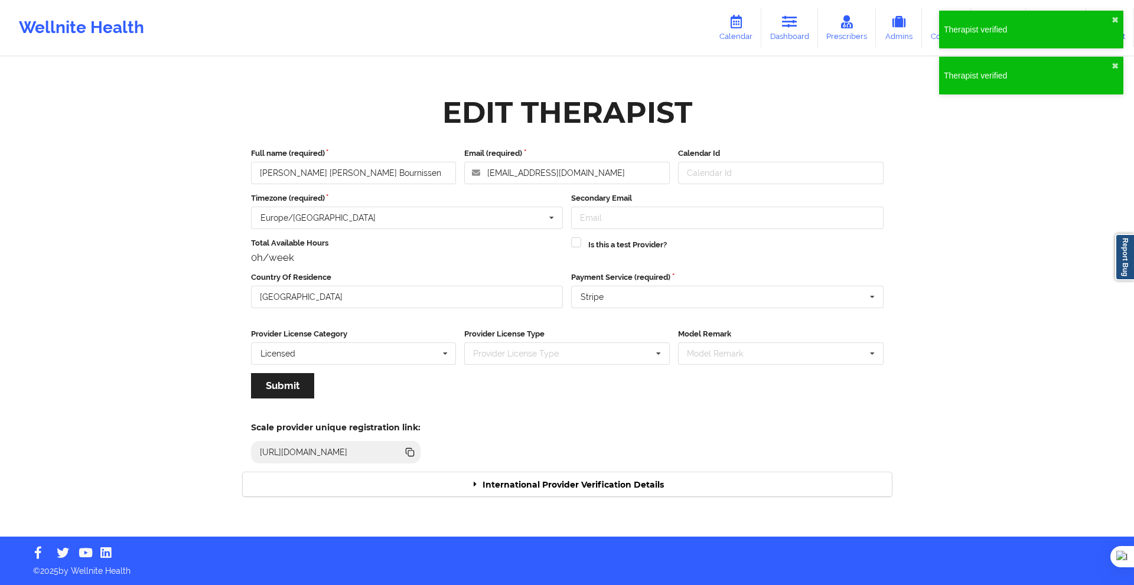
click at [664, 503] on div "Edit Therapist Full name (required) [PERSON_NAME] [PERSON_NAME] Bournissen Emai…" at bounding box center [567, 297] width 682 height 432
click at [664, 494] on div "International Provider Verification Details" at bounding box center [567, 484] width 649 height 24
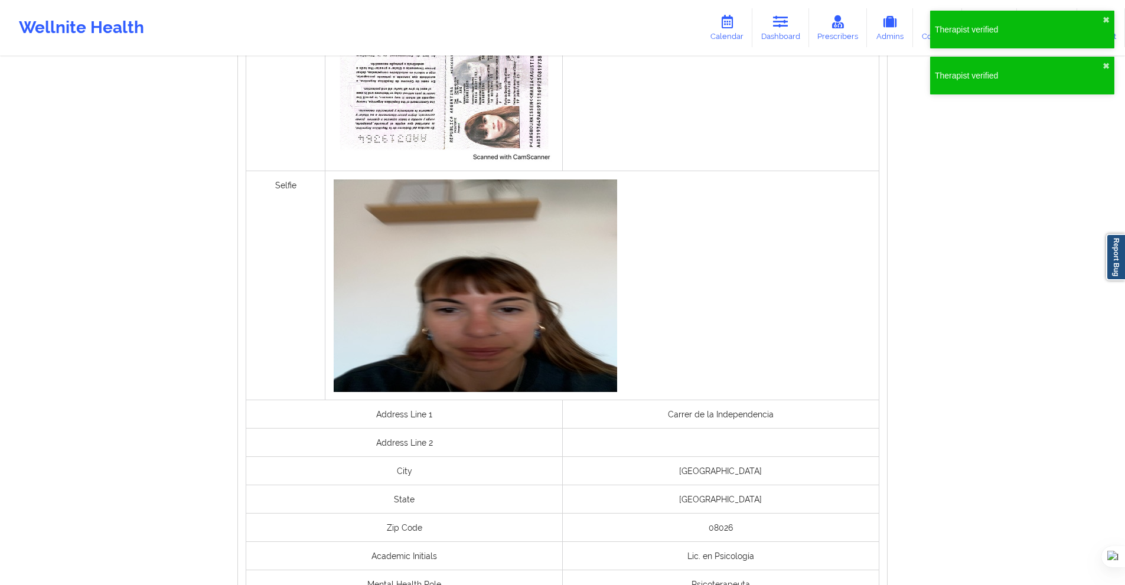
scroll to position [649, 0]
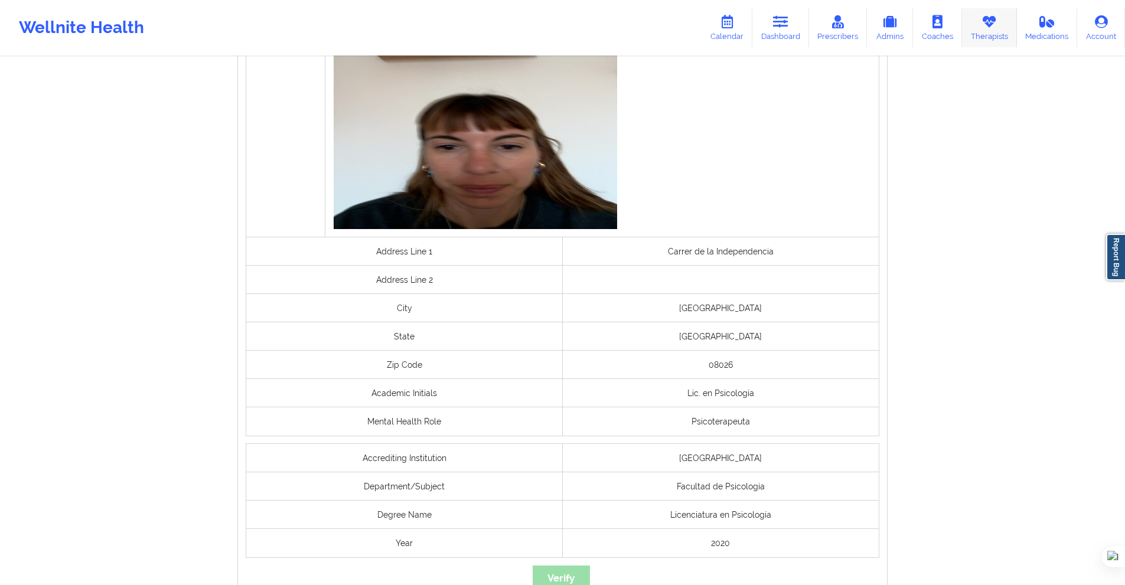
click at [986, 27] on icon at bounding box center [988, 21] width 15 height 13
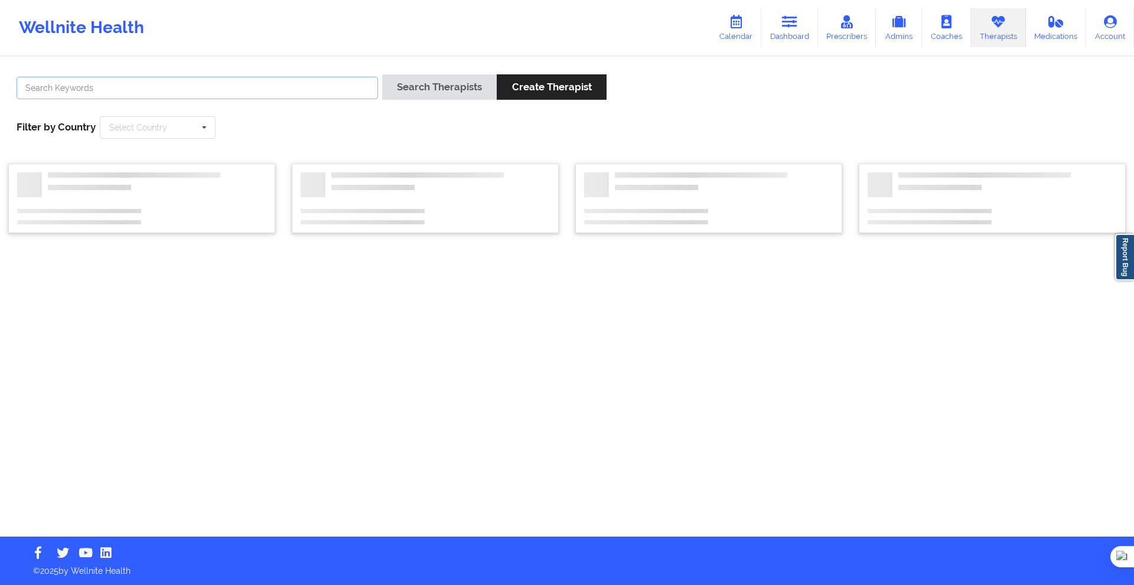
click at [327, 94] on input "text" at bounding box center [197, 88] width 361 height 22
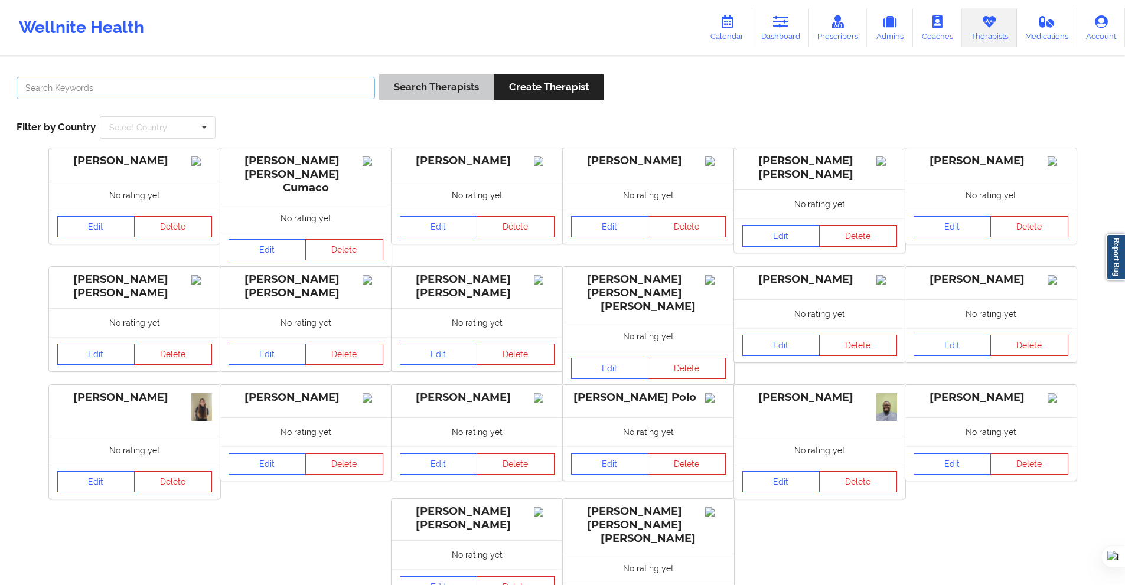
paste input "[PERSON_NAME]"
type input "[PERSON_NAME]"
click at [433, 99] on button "Search Therapists" at bounding box center [436, 86] width 115 height 25
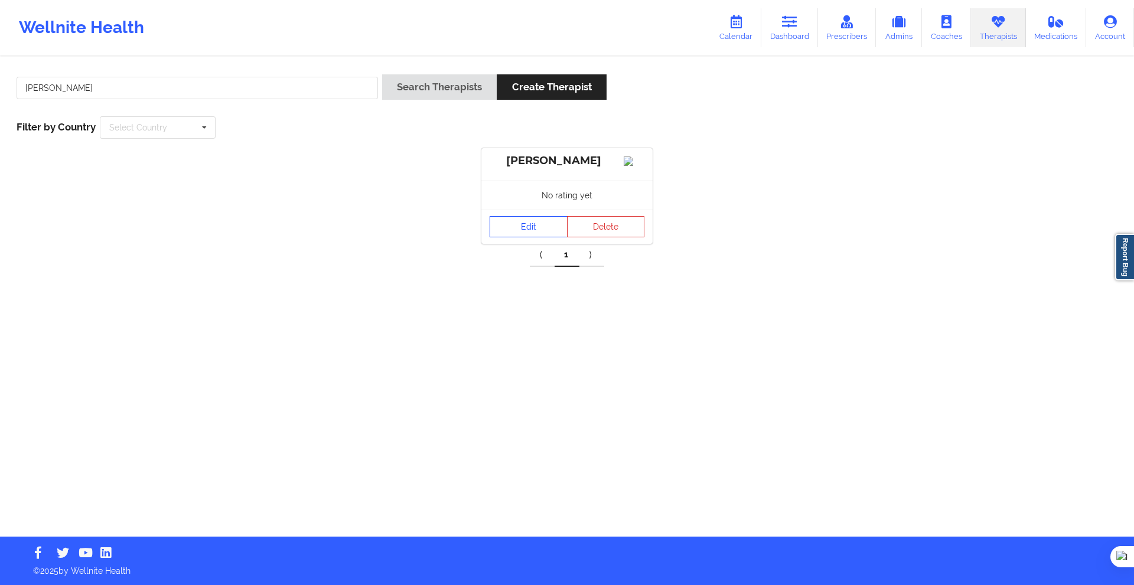
click at [525, 230] on link "Edit" at bounding box center [528, 226] width 78 height 21
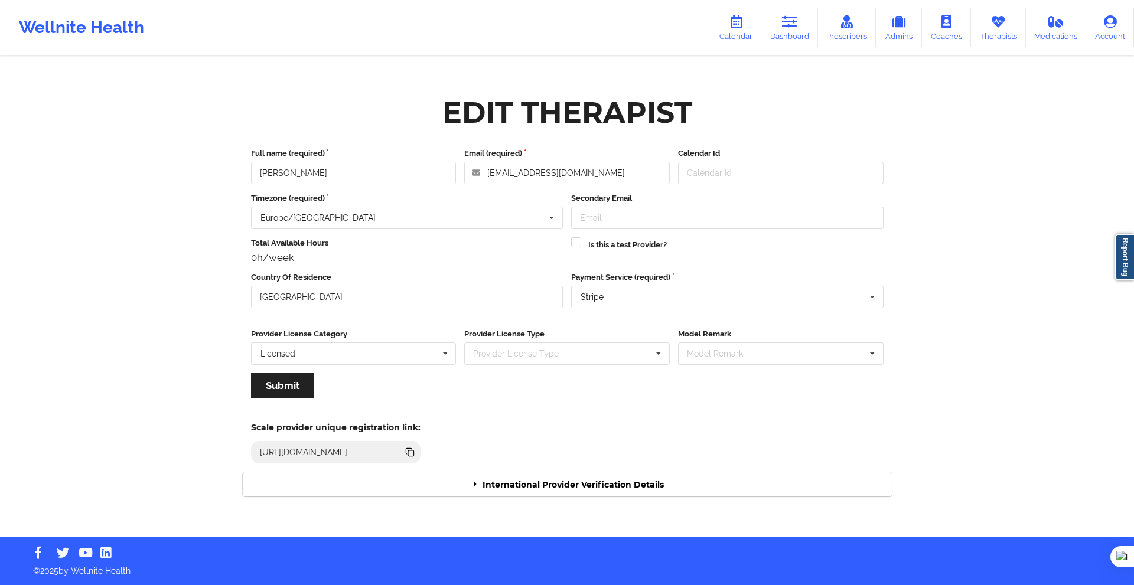
click at [635, 482] on div "International Provider Verification Details" at bounding box center [567, 484] width 649 height 24
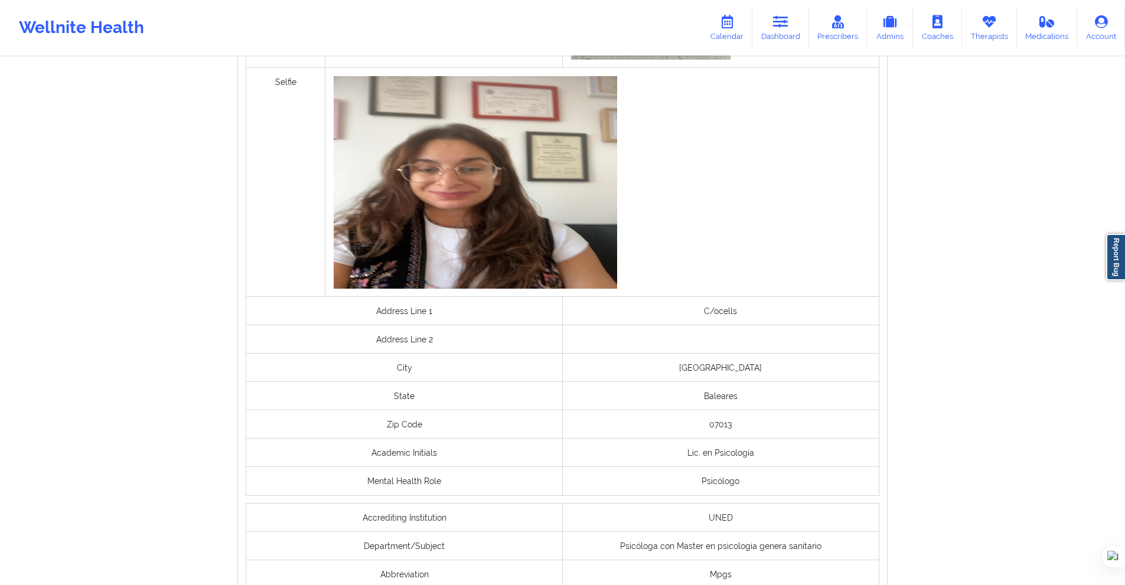
scroll to position [826, 0]
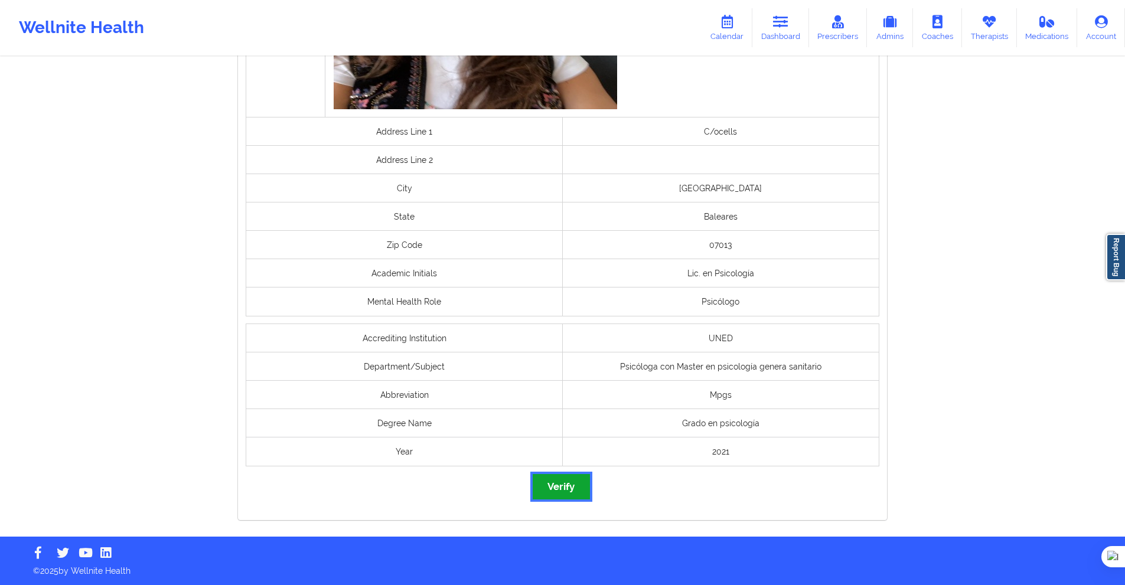
click at [577, 480] on button "Verify" at bounding box center [561, 486] width 57 height 25
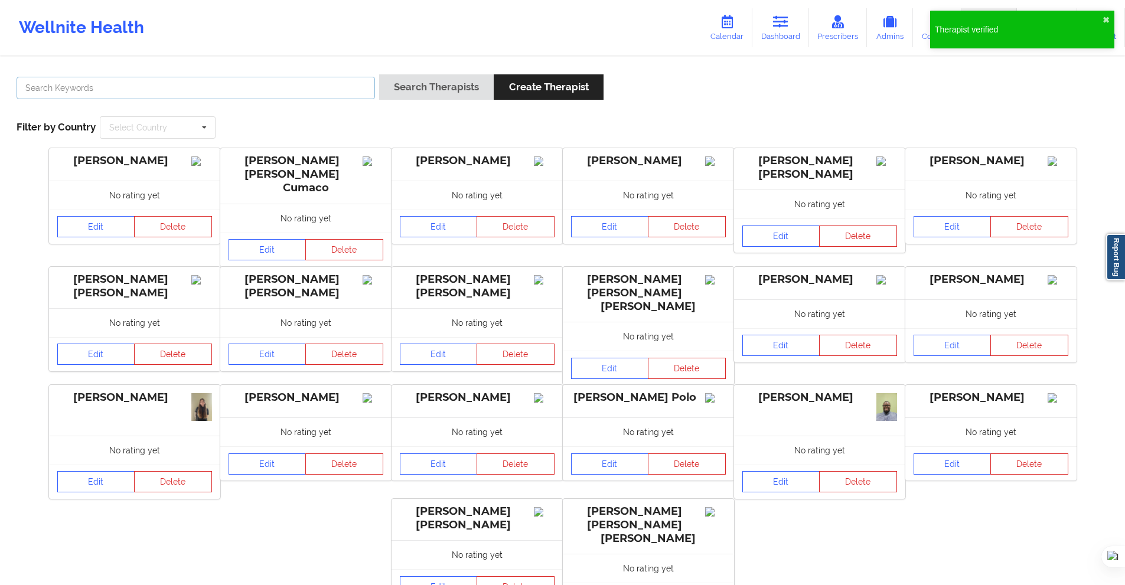
click at [283, 89] on input "text" at bounding box center [196, 88] width 358 height 22
paste input "[PERSON_NAME] [PERSON_NAME]"
type input "[PERSON_NAME] [PERSON_NAME]"
click at [423, 87] on button "Search Therapists" at bounding box center [436, 86] width 115 height 25
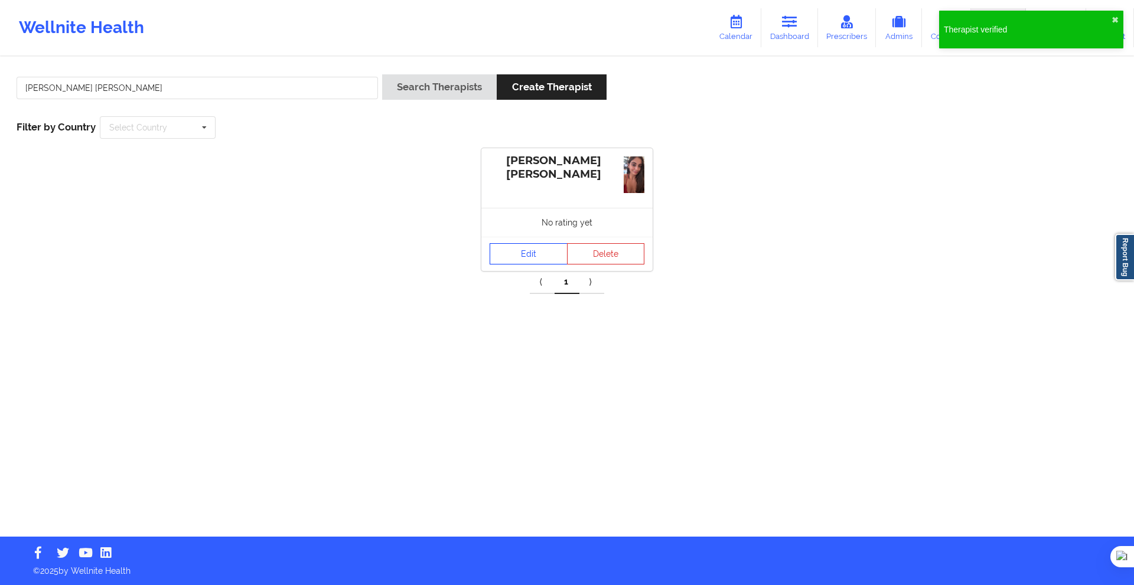
click at [534, 223] on div "[PERSON_NAME] [PERSON_NAME] No rating yet Edit Delete" at bounding box center [566, 209] width 171 height 123
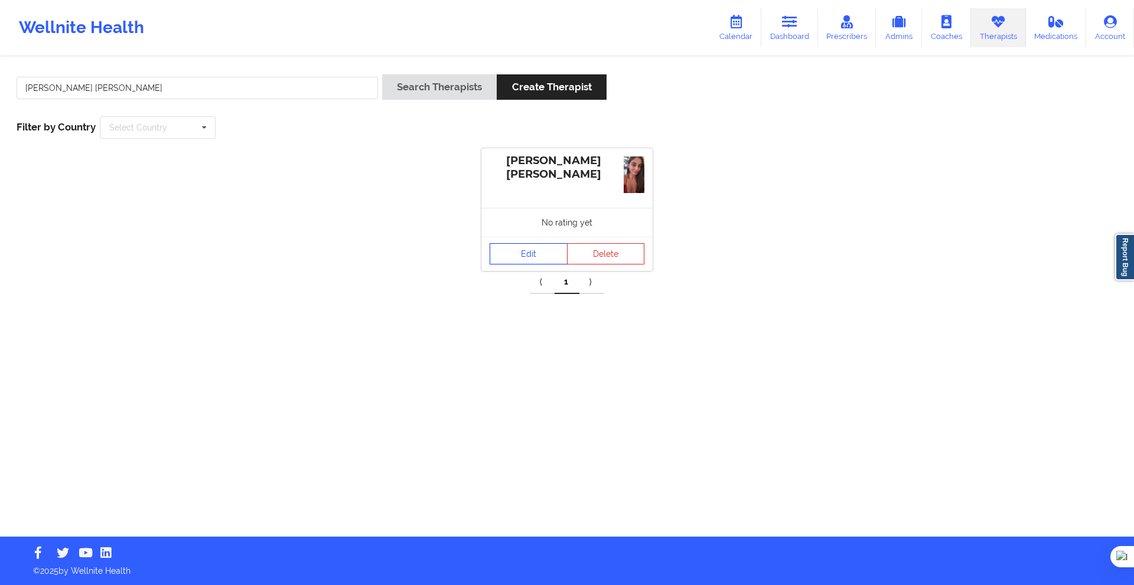
click at [524, 245] on link "Edit" at bounding box center [528, 253] width 78 height 21
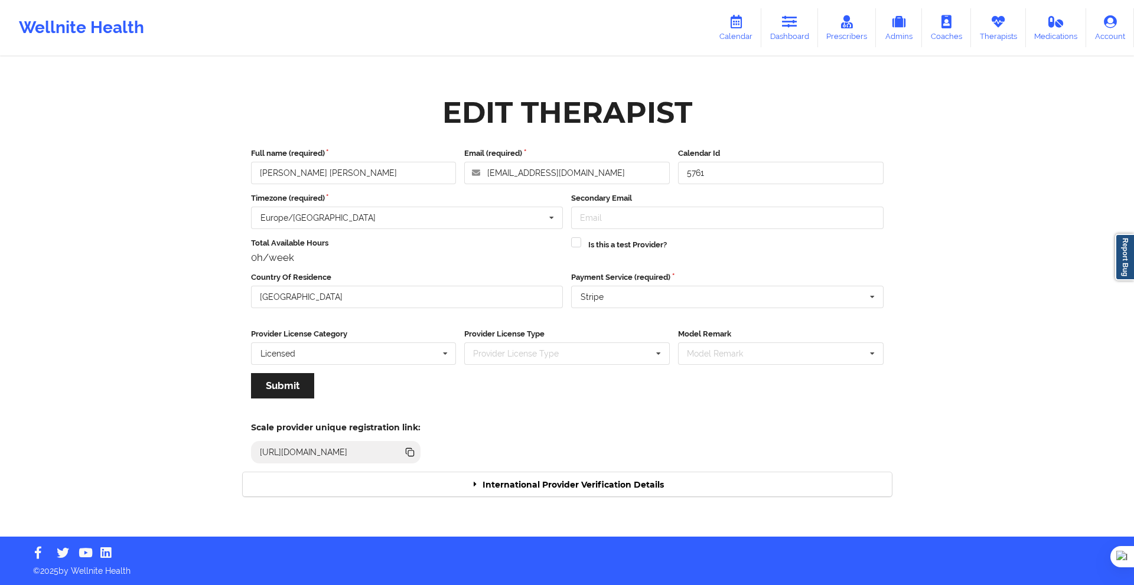
click at [604, 485] on div "International Provider Verification Details" at bounding box center [567, 484] width 649 height 24
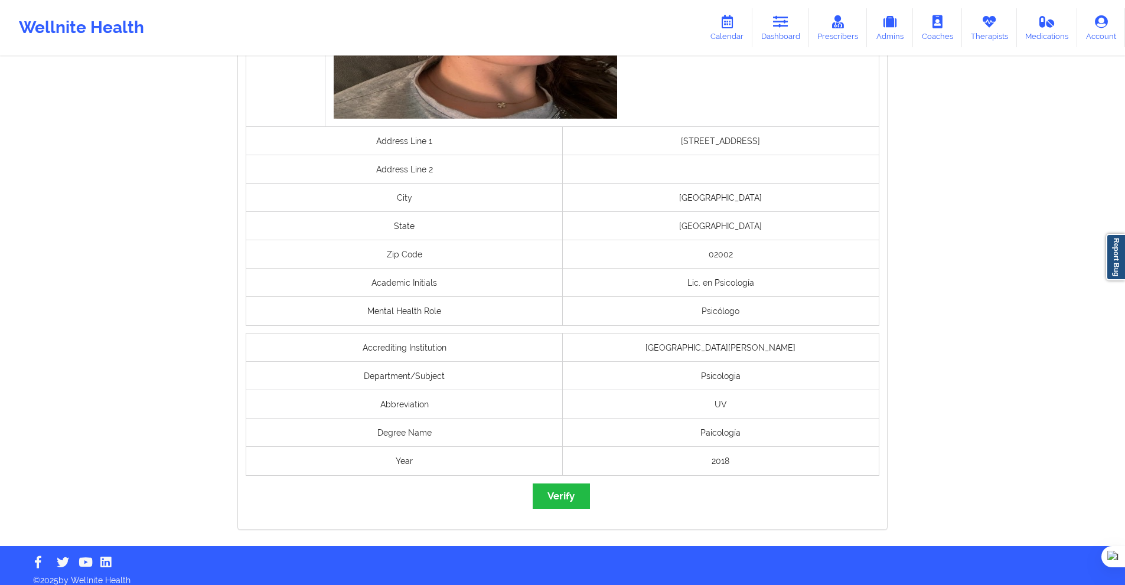
scroll to position [826, 0]
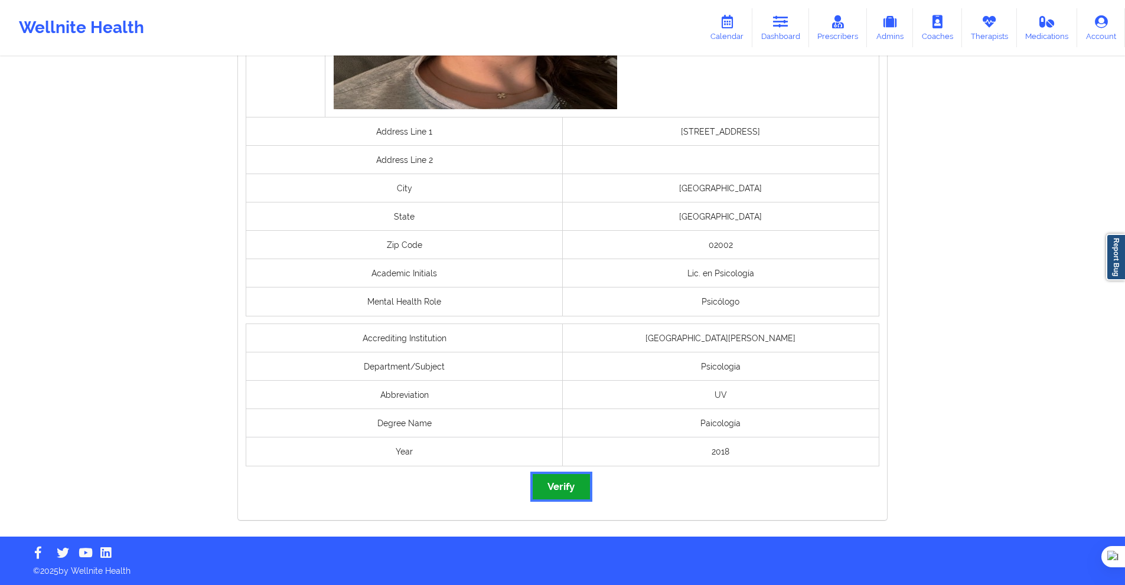
click at [573, 491] on button "Verify" at bounding box center [561, 486] width 57 height 25
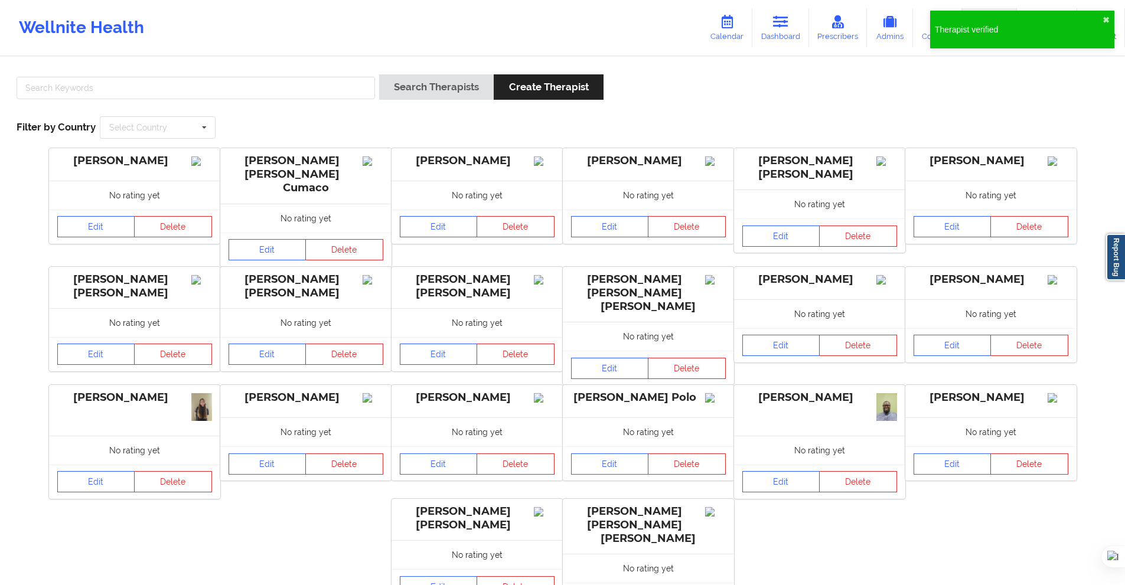
drag, startPoint x: 334, startPoint y: 84, endPoint x: 349, endPoint y: 84, distance: 15.3
click at [334, 85] on div at bounding box center [195, 91] width 367 height 34
click at [414, 90] on button "Search Therapists" at bounding box center [436, 86] width 115 height 25
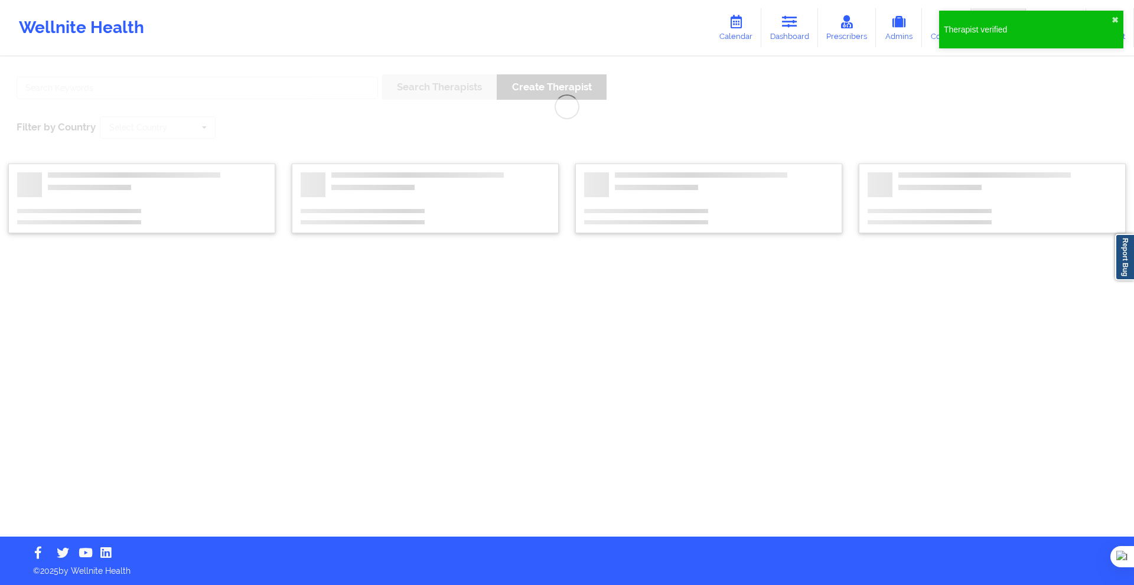
click at [350, 87] on div "Search Therapists Create Therapist Filter by Country Select Country [GEOGRAPHIC…" at bounding box center [567, 297] width 1134 height 479
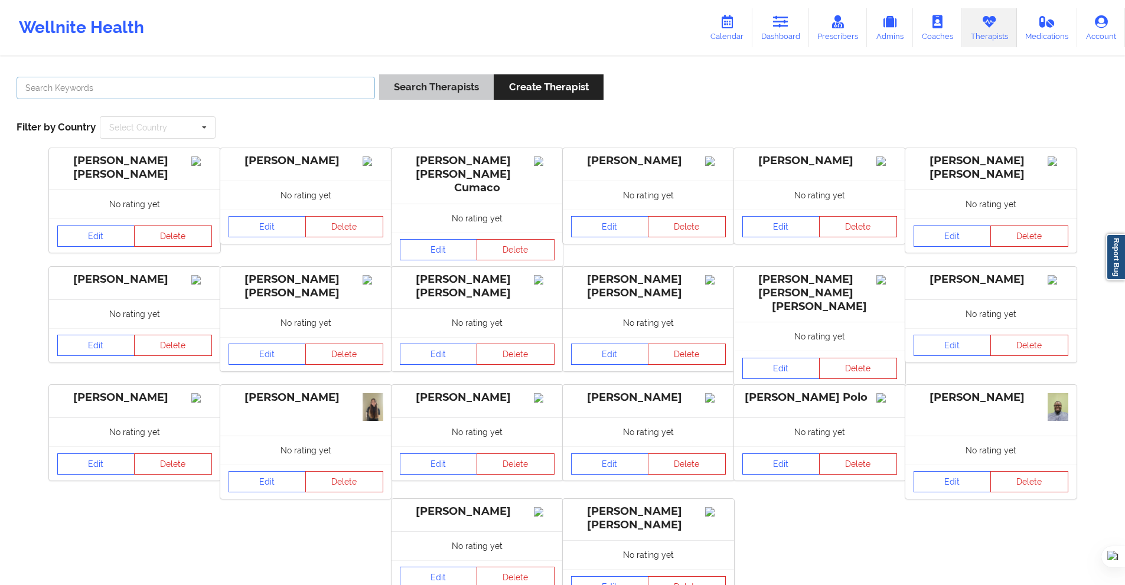
drag, startPoint x: 353, startPoint y: 87, endPoint x: 391, endPoint y: 86, distance: 38.4
click at [353, 87] on input "text" at bounding box center [196, 88] width 358 height 22
paste input "[PERSON_NAME]"
type input "[PERSON_NAME]"
click at [404, 87] on button "Search Therapists" at bounding box center [436, 86] width 115 height 25
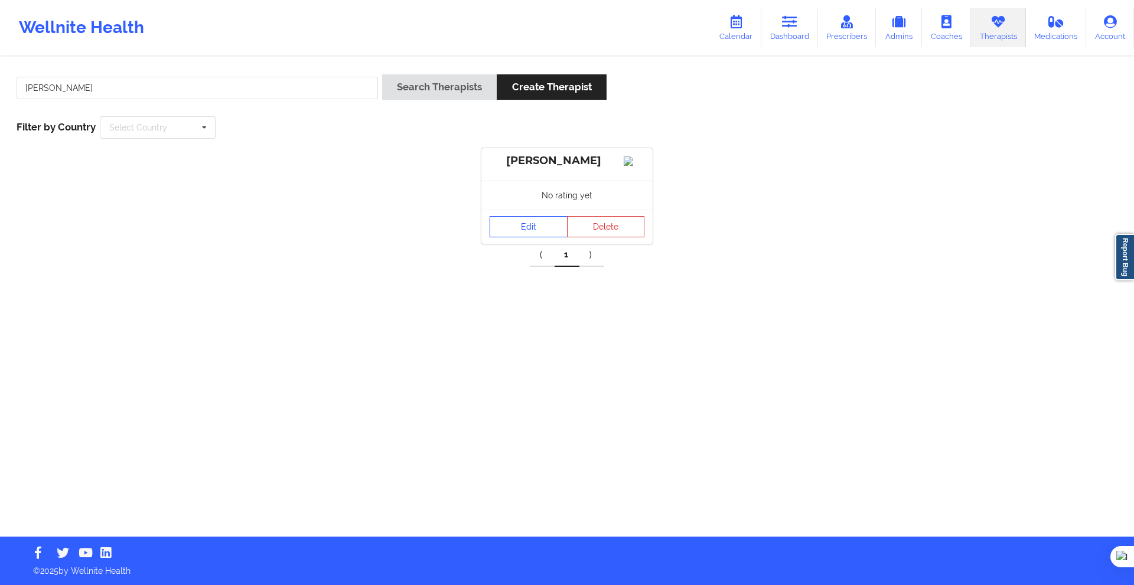
click at [517, 235] on link "Edit" at bounding box center [528, 226] width 78 height 21
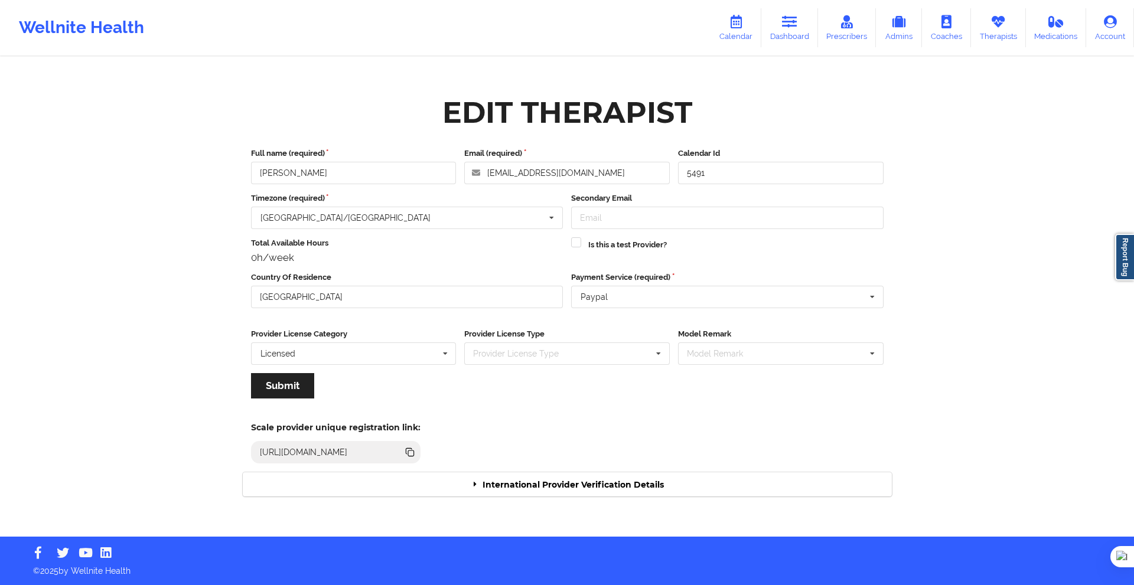
click at [684, 285] on div "Payment Service (required) Paypal No Default Payment Service Stripe Paypal Pays…" at bounding box center [727, 296] width 321 height 48
click at [684, 289] on input "text" at bounding box center [727, 296] width 311 height 21
click at [625, 340] on div "Stripe" at bounding box center [726, 339] width 310 height 21
click at [302, 387] on button "Submit" at bounding box center [282, 385] width 63 height 25
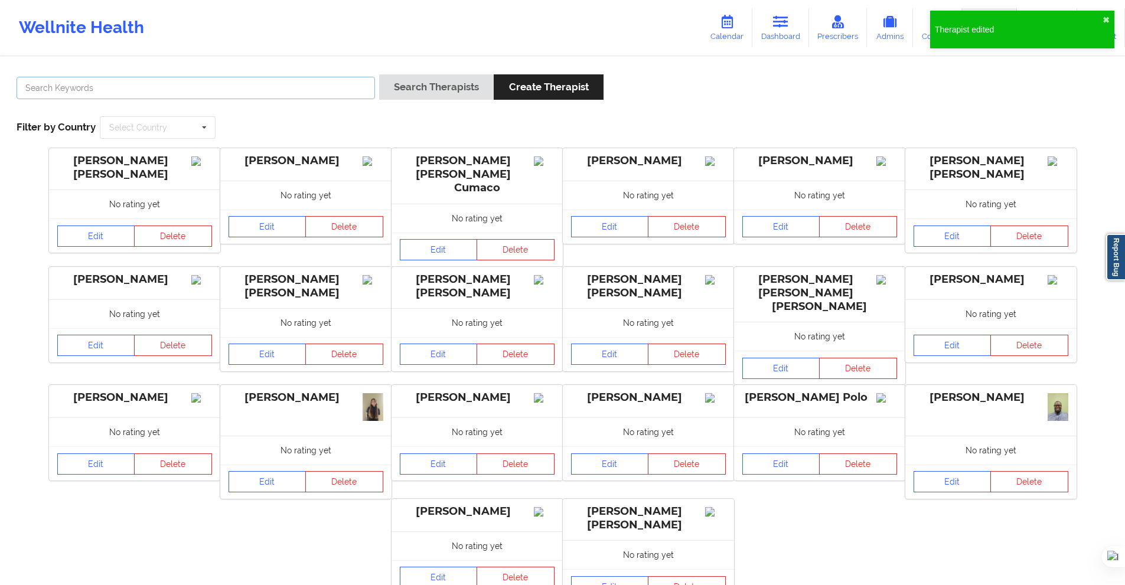
click at [318, 81] on input "text" at bounding box center [196, 88] width 358 height 22
paste input "[PERSON_NAME]"
type input "[PERSON_NAME]"
click at [378, 87] on div "[PERSON_NAME] R Search Therapists Create Therapist" at bounding box center [562, 91] width 1100 height 34
click at [429, 99] on button "Search Therapists" at bounding box center [436, 86] width 115 height 25
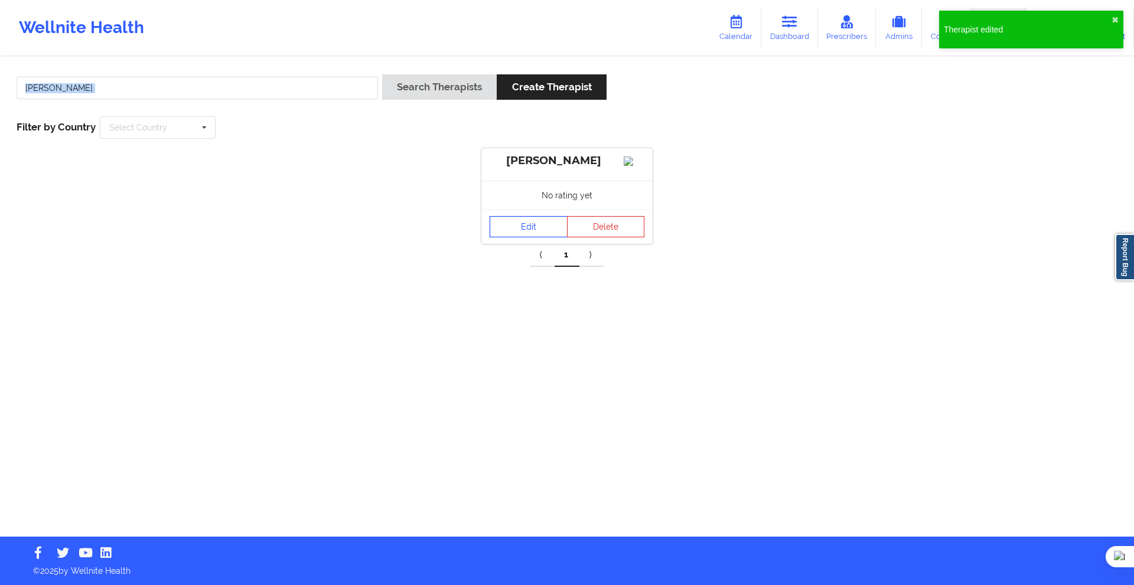
click at [504, 237] on link "Edit" at bounding box center [528, 226] width 78 height 21
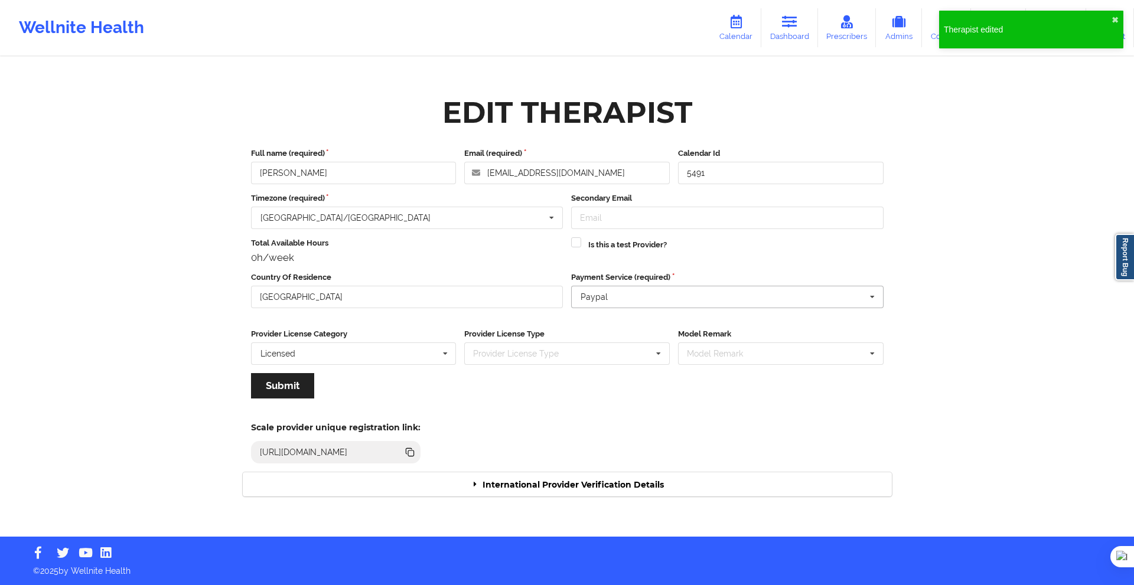
click at [593, 305] on input "text" at bounding box center [727, 296] width 311 height 21
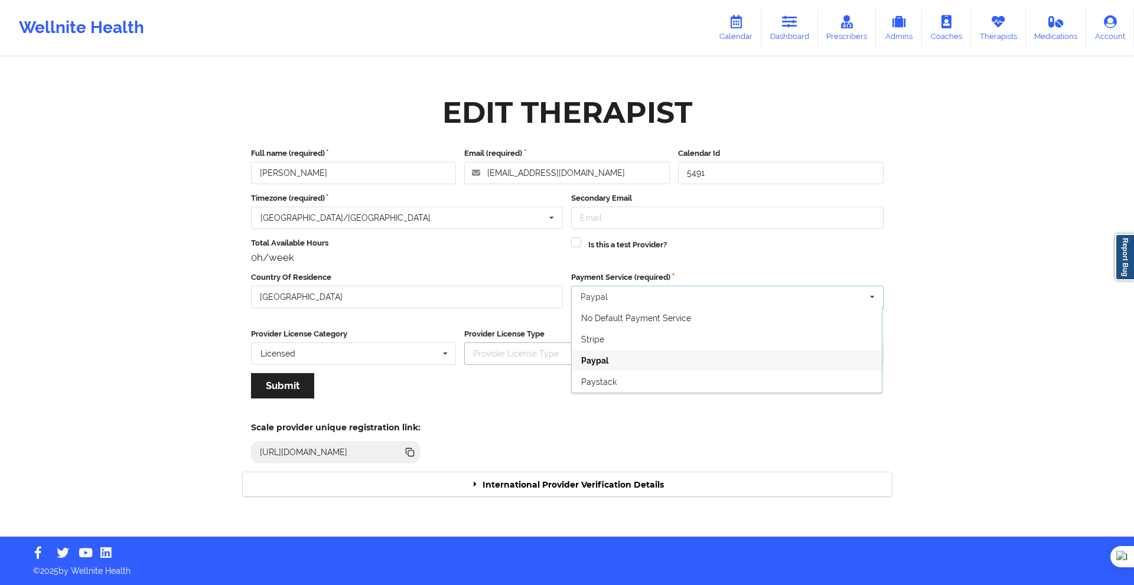
click at [607, 342] on div "Stripe" at bounding box center [726, 339] width 310 height 21
click at [275, 387] on button "Submit" at bounding box center [282, 385] width 63 height 25
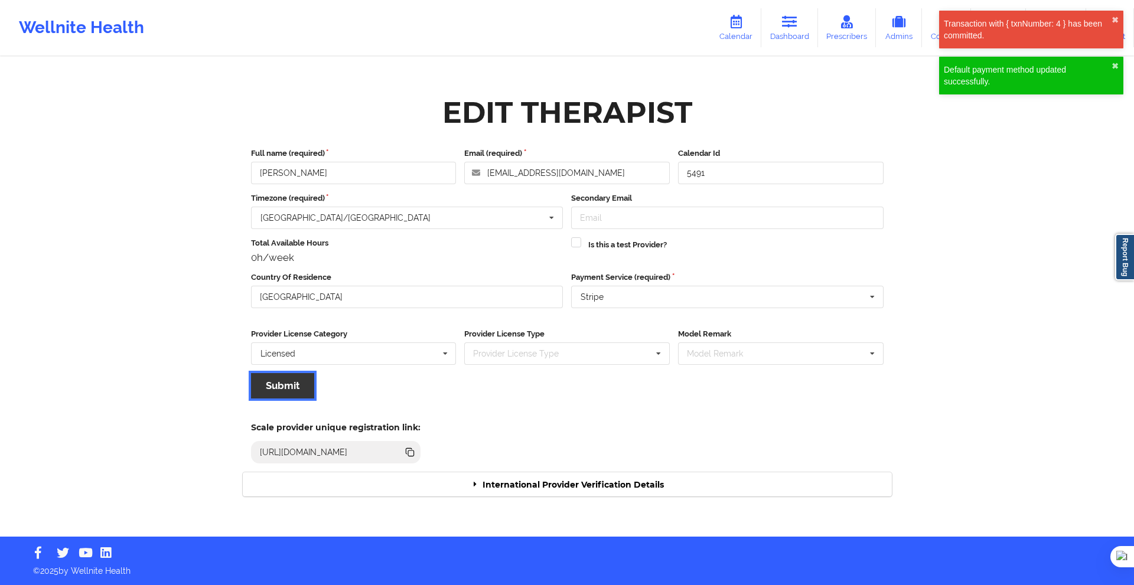
click at [279, 386] on button "Submit" at bounding box center [282, 385] width 63 height 25
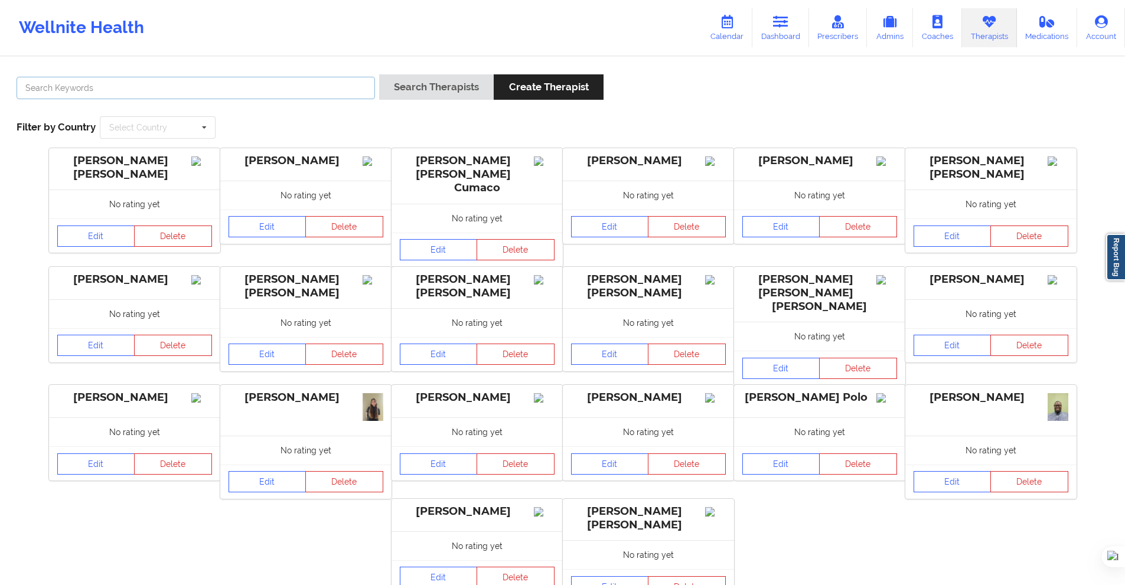
click at [338, 85] on input "text" at bounding box center [196, 88] width 358 height 22
paste input "[PERSON_NAME]"
type input "[PERSON_NAME]"
click at [406, 85] on button "Search Therapists" at bounding box center [436, 86] width 115 height 25
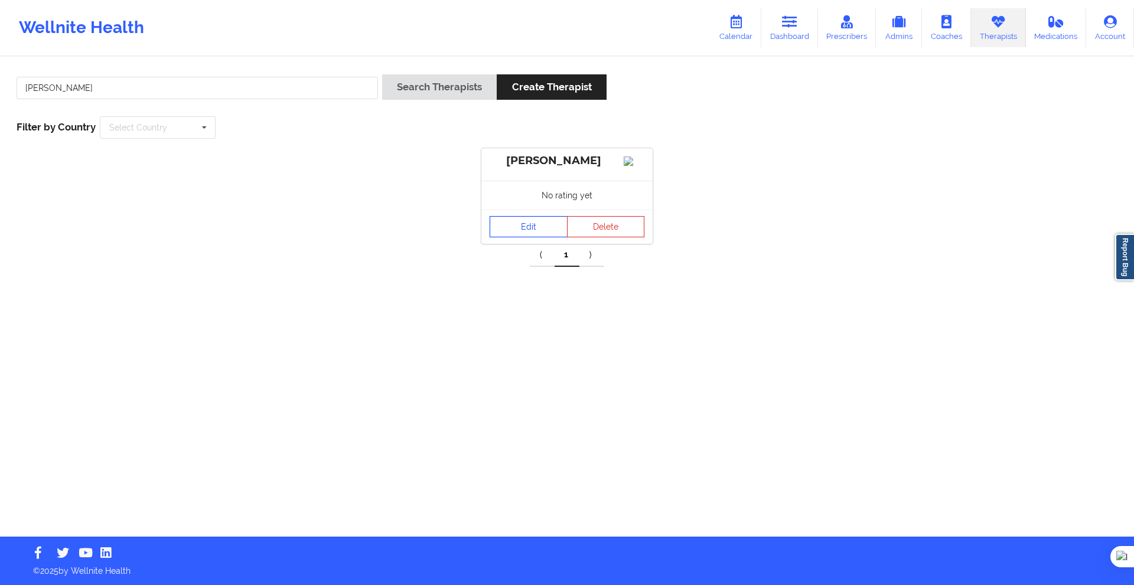
click at [508, 233] on link "Edit" at bounding box center [528, 226] width 78 height 21
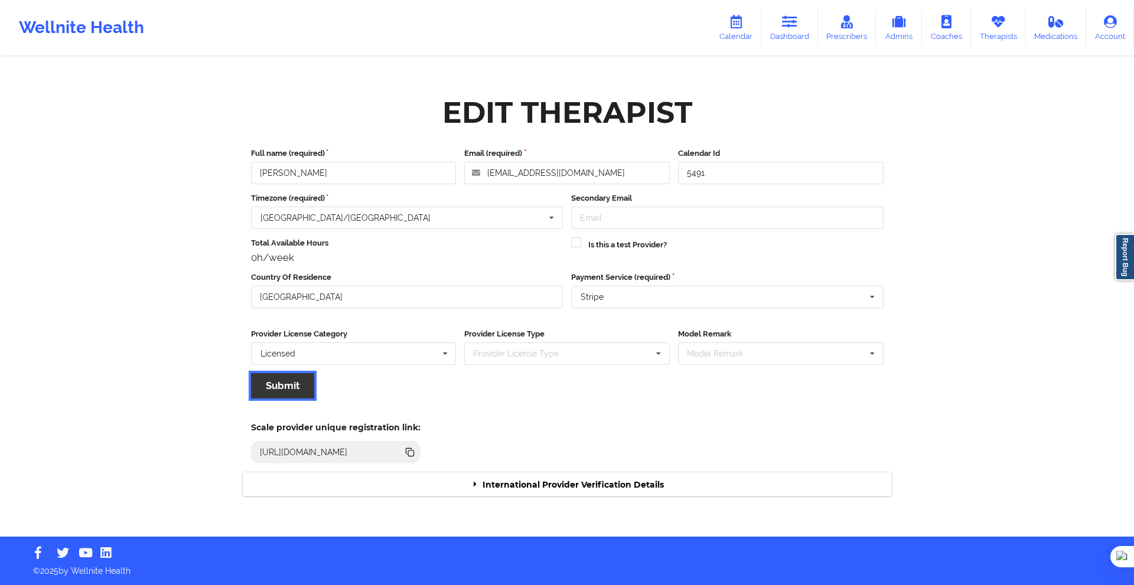
click at [297, 389] on button "Submit" at bounding box center [282, 385] width 63 height 25
